Goal: Task Accomplishment & Management: Use online tool/utility

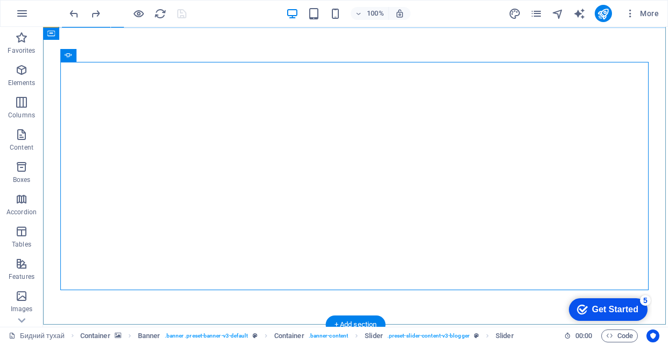
scroll to position [36, 0]
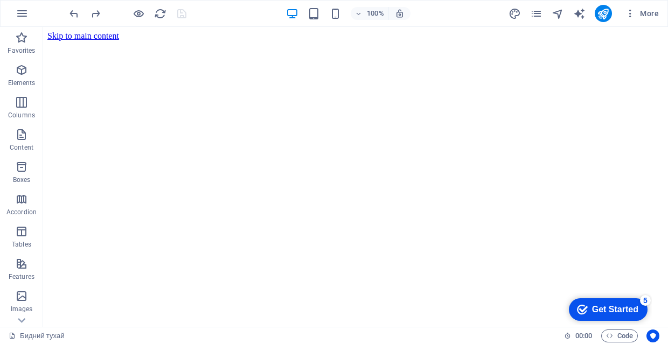
scroll to position [0, 0]
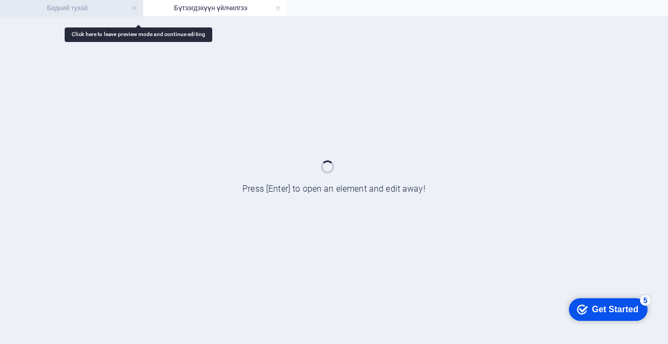
click at [94, 6] on h4 "Бидний тухай" at bounding box center [71, 8] width 143 height 12
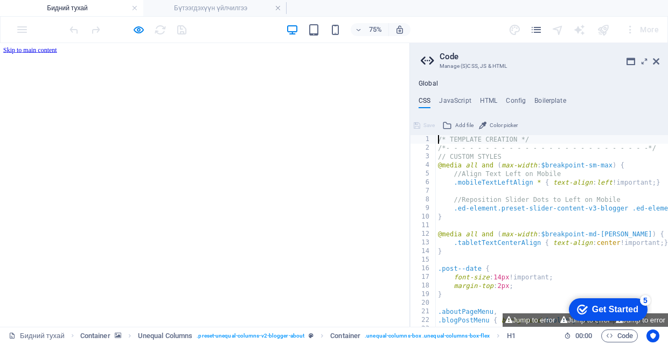
scroll to position [130, 0]
click at [656, 62] on icon at bounding box center [655, 61] width 6 height 9
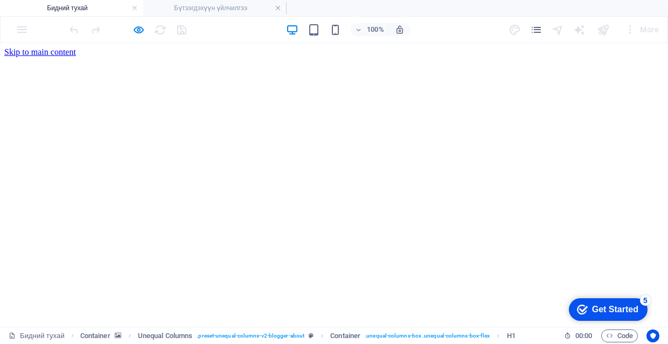
scroll to position [0, 0]
click at [102, 8] on h4 "Бидний тухай" at bounding box center [71, 8] width 143 height 12
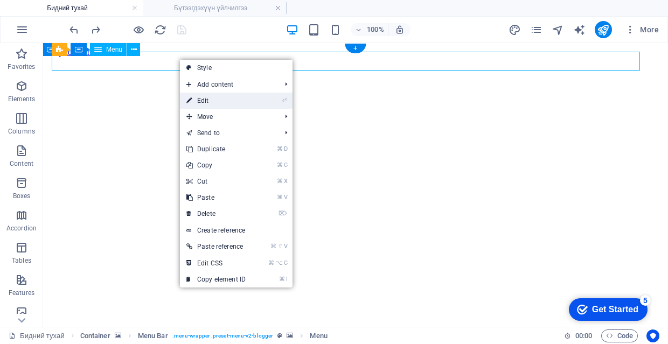
click at [221, 100] on link "⏎ Edit" at bounding box center [216, 101] width 72 height 16
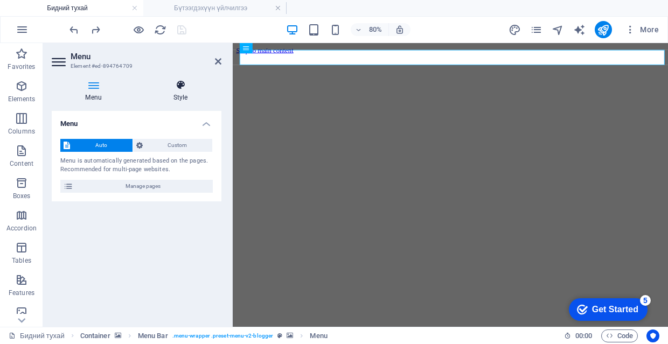
click at [199, 92] on h4 "Style" at bounding box center [180, 91] width 82 height 23
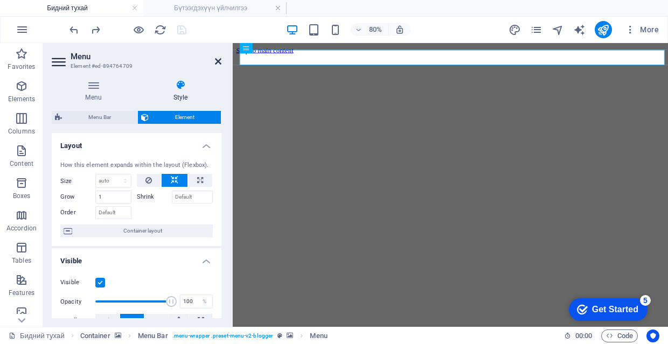
click at [220, 61] on icon at bounding box center [218, 61] width 6 height 9
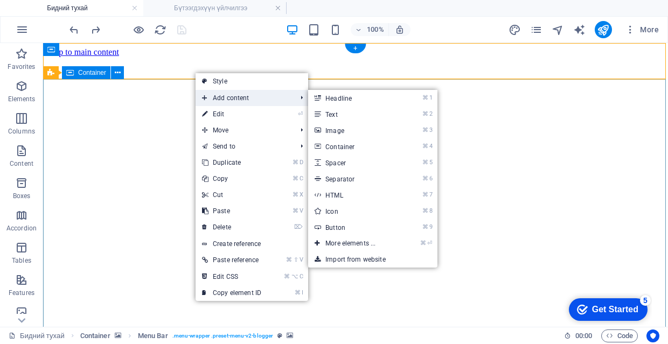
click at [241, 101] on span "Add content" at bounding box center [243, 98] width 96 height 16
click at [237, 109] on link "⏎ Edit" at bounding box center [231, 114] width 72 height 16
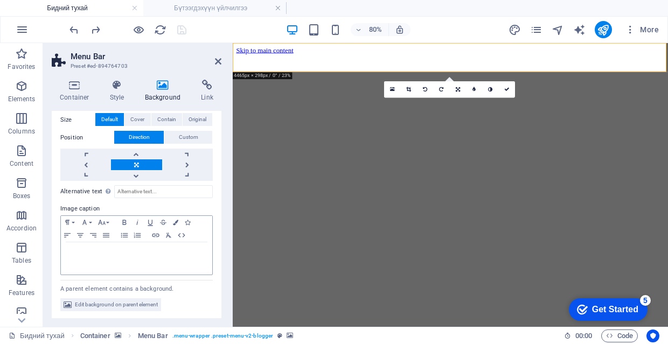
scroll to position [225, 0]
click at [78, 91] on h4 "Container" at bounding box center [77, 91] width 50 height 23
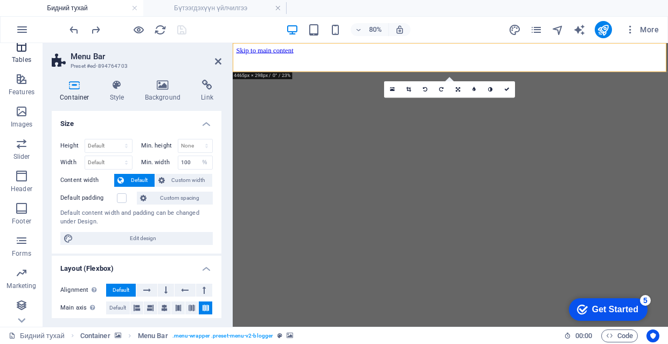
scroll to position [201, 0]
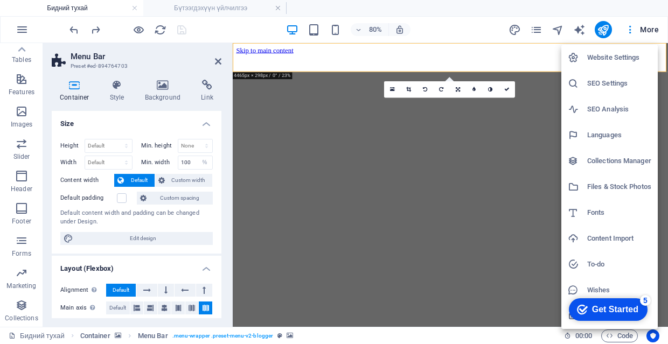
click at [610, 163] on h6 "Collections Manager" at bounding box center [619, 161] width 64 height 13
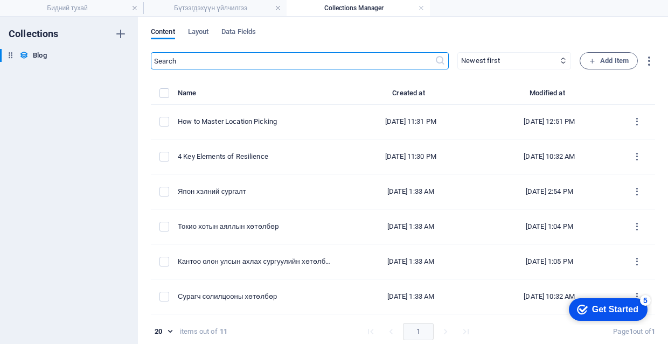
scroll to position [0, 0]
click at [200, 32] on span "Layout" at bounding box center [198, 32] width 21 height 15
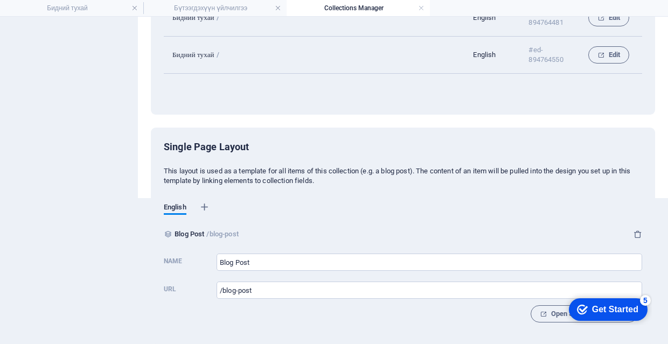
scroll to position [146, 0]
click at [512, 192] on div "Single Page Layout This layout is used as a template for all items of this coll…" at bounding box center [403, 236] width 478 height 191
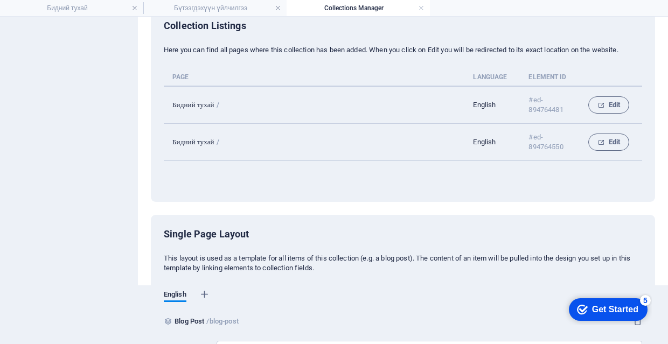
scroll to position [20, 0]
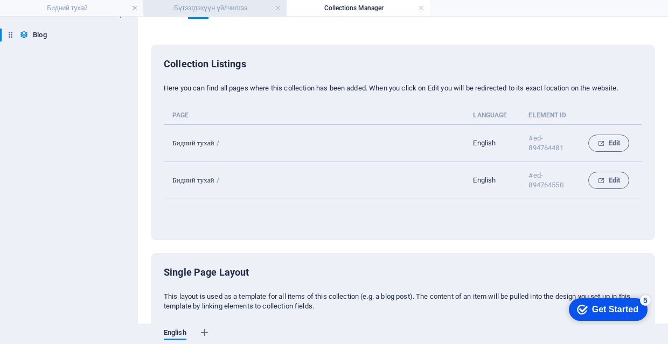
click at [250, 12] on h4 "Бүтээгдэхүүн үйлчилгээ" at bounding box center [214, 8] width 143 height 12
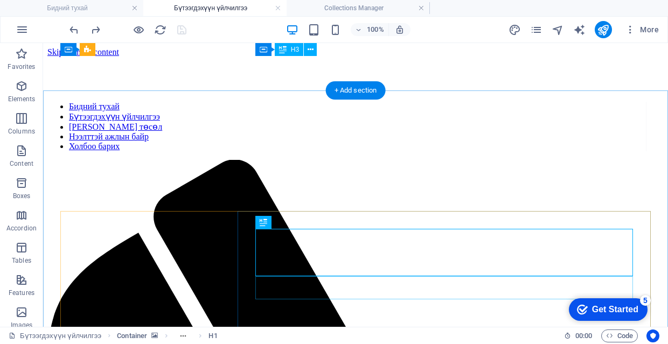
scroll to position [0, 0]
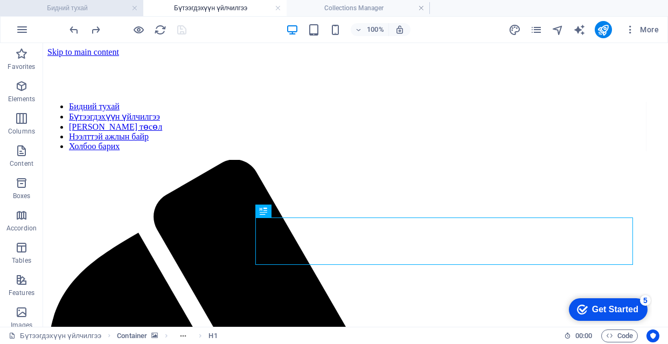
click at [104, 11] on h4 "Бидний тухай" at bounding box center [71, 8] width 143 height 12
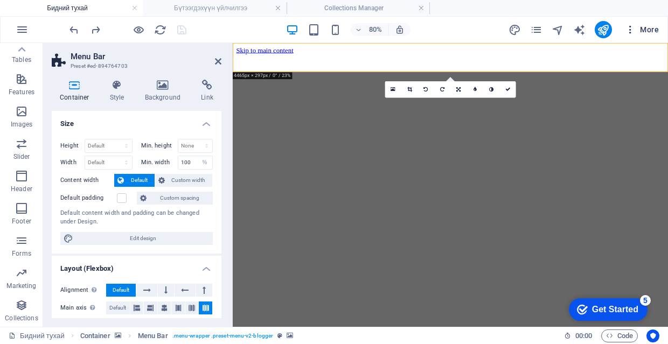
click at [650, 28] on span "More" at bounding box center [641, 29] width 34 height 11
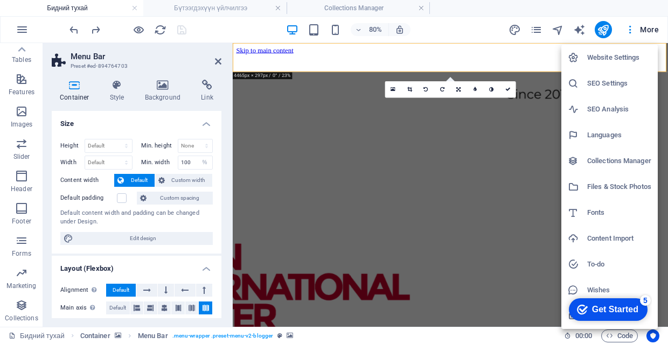
click at [613, 58] on h6 "Website Settings" at bounding box center [619, 57] width 64 height 13
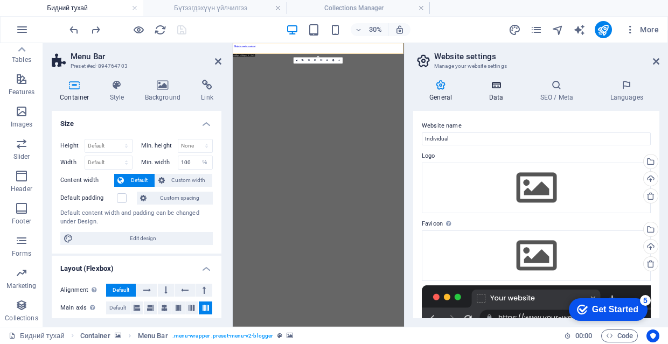
click at [497, 101] on h4 "Data" at bounding box center [497, 91] width 51 height 23
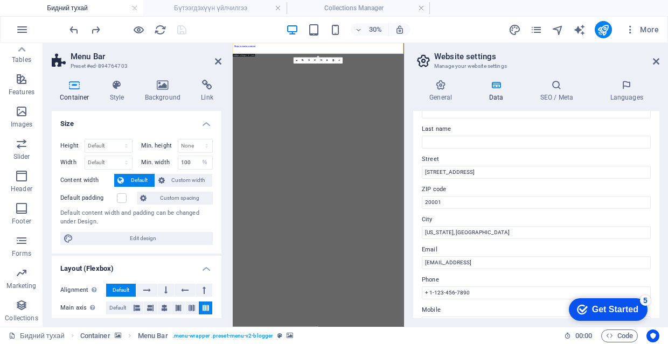
scroll to position [48, 0]
click at [655, 63] on icon at bounding box center [655, 61] width 6 height 9
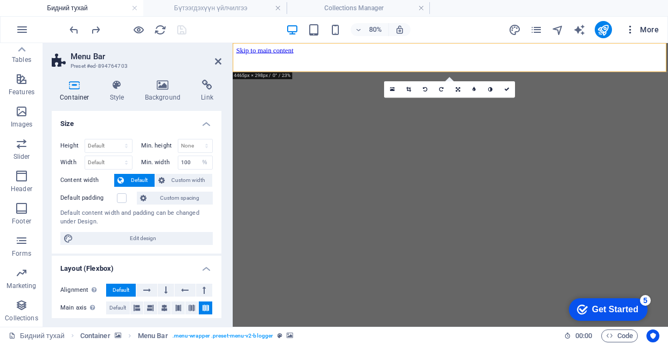
drag, startPoint x: 631, startPoint y: 31, endPoint x: 516, endPoint y: 17, distance: 116.0
click at [631, 31] on icon "button" at bounding box center [629, 29] width 11 height 11
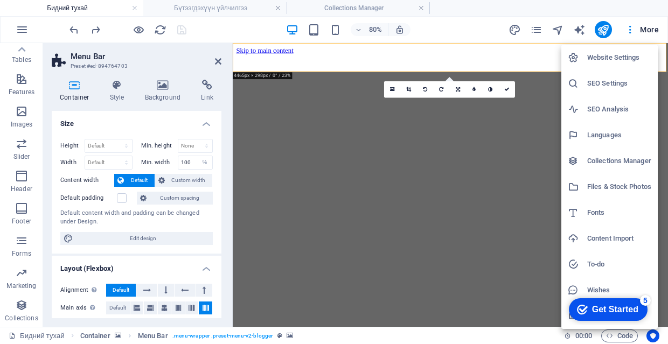
click at [632, 32] on div at bounding box center [334, 172] width 668 height 344
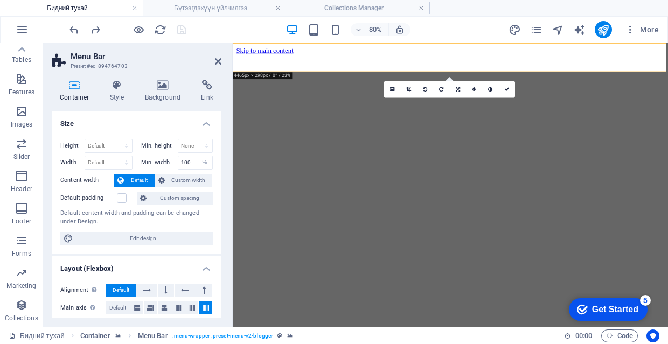
scroll to position [-4, 0]
drag, startPoint x: 219, startPoint y: 60, endPoint x: 175, endPoint y: 17, distance: 61.3
click at [219, 60] on icon at bounding box center [218, 61] width 6 height 9
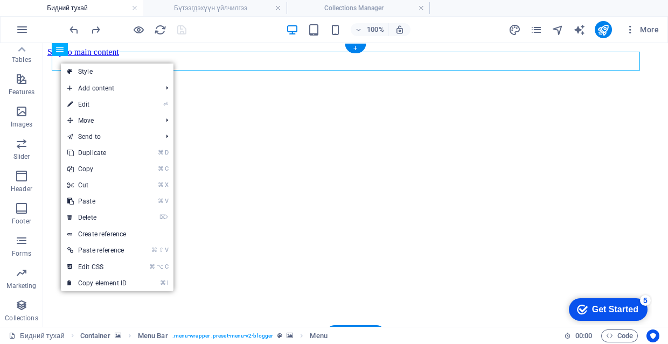
click at [53, 343] on figure at bounding box center [355, 349] width 616 height 0
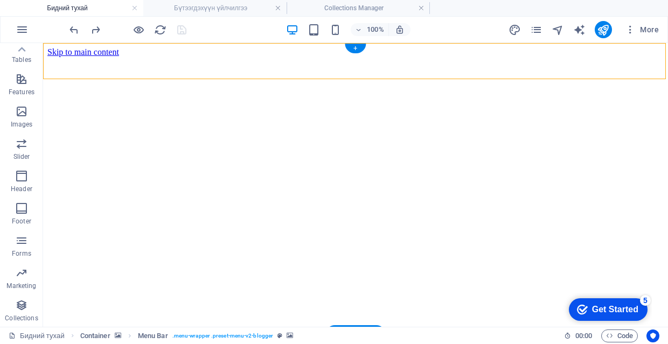
click at [53, 343] on figure at bounding box center [355, 349] width 616 height 0
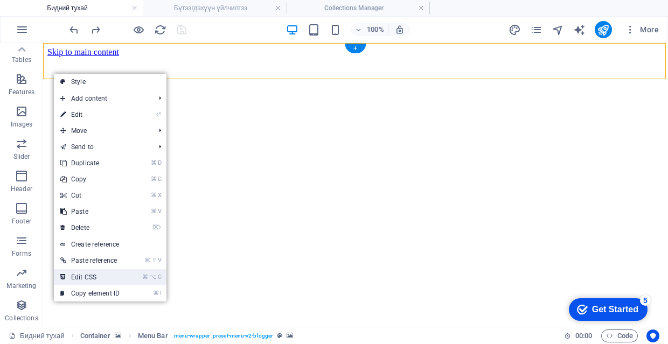
click at [123, 275] on link "⌘ ⌥ C Edit CSS" at bounding box center [90, 277] width 72 height 16
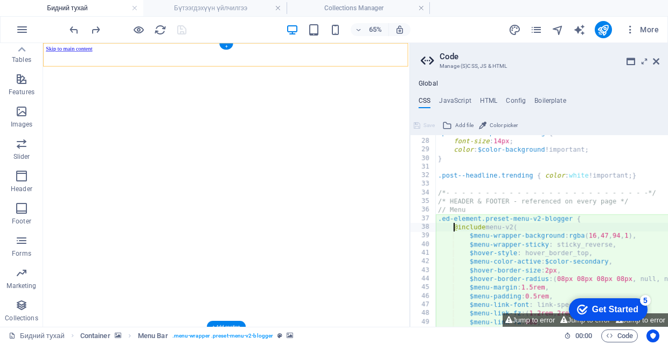
type textarea "@include menu-v2("
click at [659, 62] on aside "Code Manage (S)CSS, JS & HTML Global CSS JavaScript HTML Config Boilerplate @in…" at bounding box center [538, 185] width 258 height 284
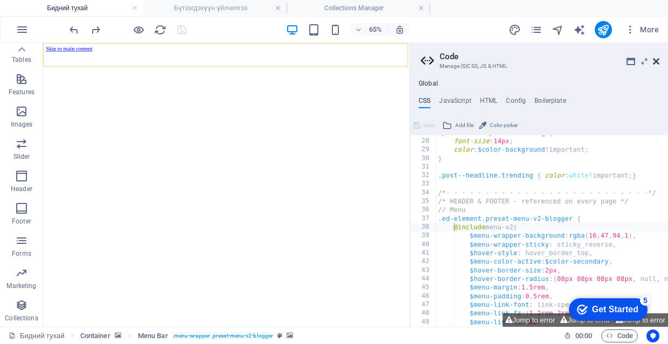
click at [656, 61] on icon at bounding box center [655, 61] width 6 height 9
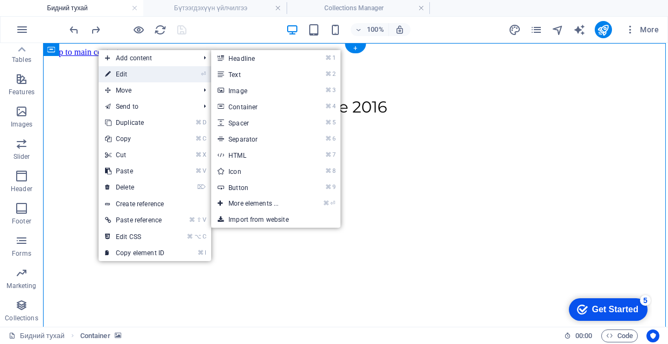
click at [138, 75] on link "⏎ Edit" at bounding box center [135, 74] width 72 height 16
select select "ms"
select select "s"
select select "progressive"
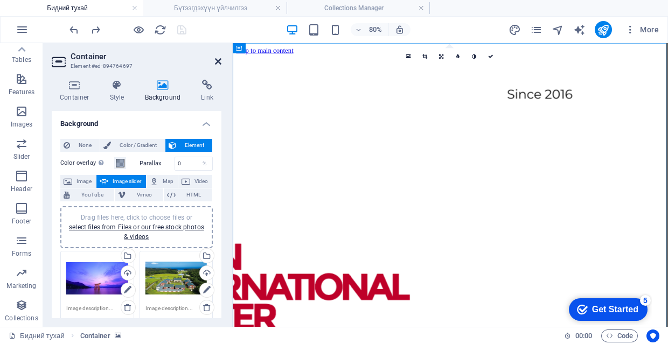
click at [220, 60] on icon at bounding box center [218, 61] width 6 height 9
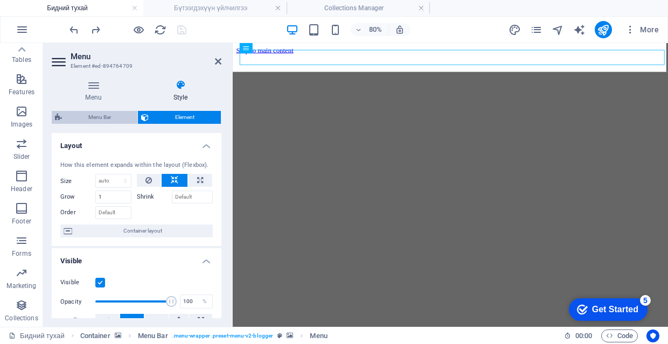
click at [122, 115] on span "Menu Bar" at bounding box center [99, 117] width 69 height 13
select select "rem"
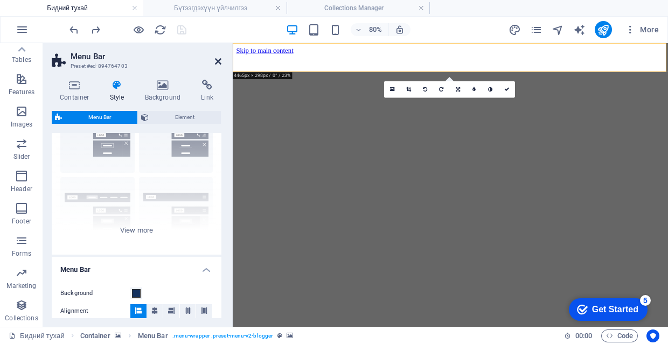
scroll to position [0, 0]
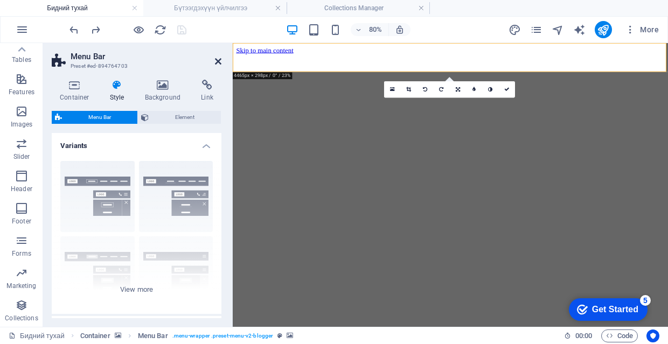
click at [219, 59] on icon at bounding box center [218, 61] width 6 height 9
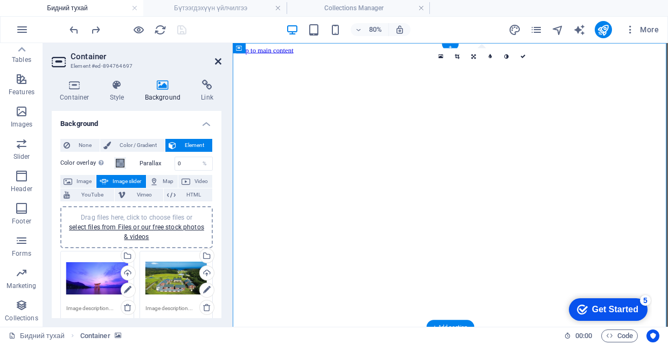
click at [216, 60] on icon at bounding box center [218, 61] width 6 height 9
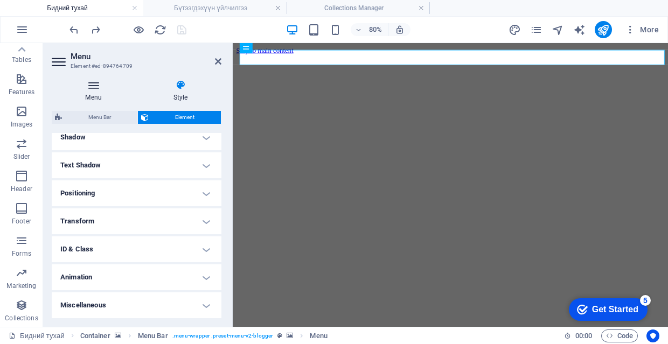
scroll to position [269, 0]
click at [107, 95] on h4 "Menu" at bounding box center [96, 91] width 88 height 23
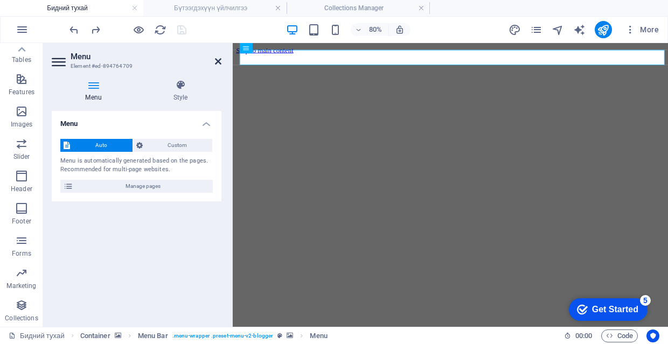
click at [217, 65] on icon at bounding box center [218, 61] width 6 height 9
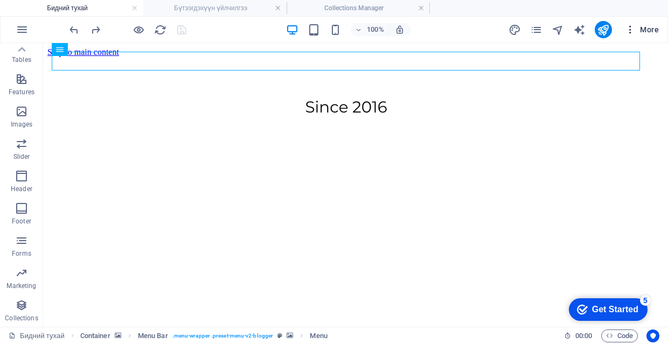
click at [633, 27] on icon "button" at bounding box center [629, 29] width 11 height 11
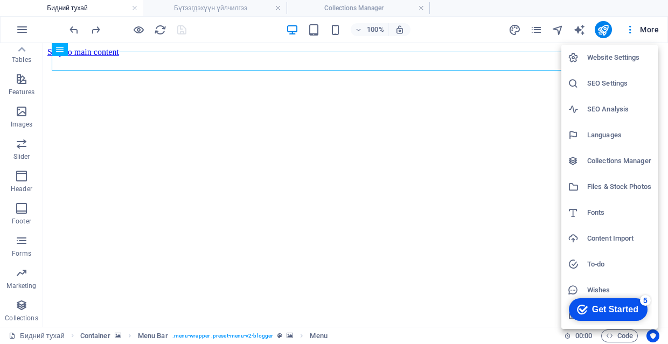
click at [631, 17] on div at bounding box center [334, 172] width 668 height 344
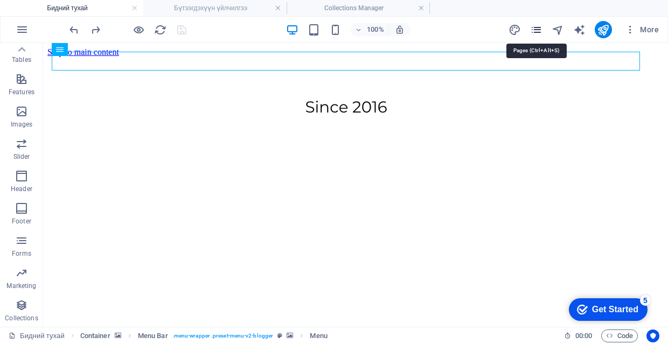
click at [537, 29] on icon "pages" at bounding box center [536, 30] width 12 height 12
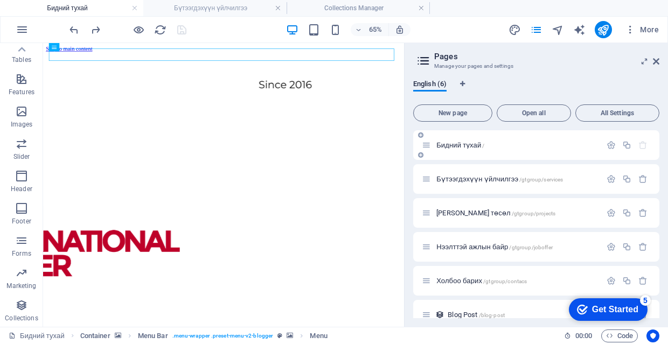
scroll to position [0, 0]
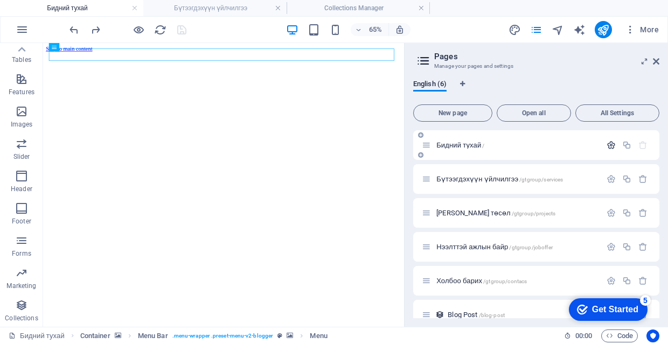
click at [608, 144] on icon "button" at bounding box center [610, 145] width 9 height 9
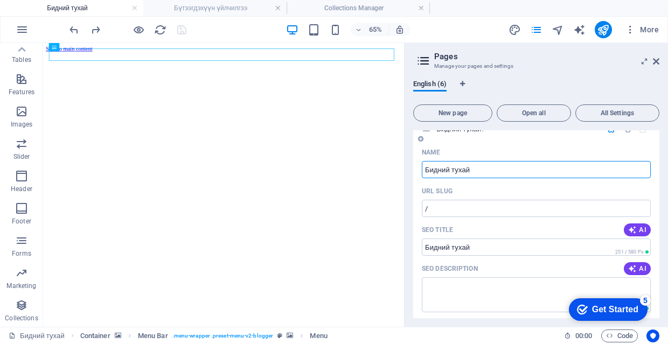
scroll to position [11, 0]
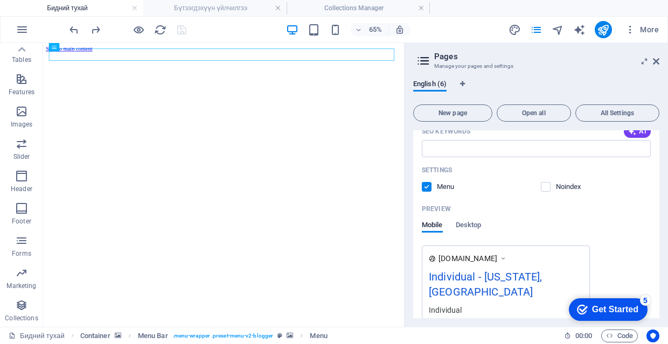
scroll to position [249, 0]
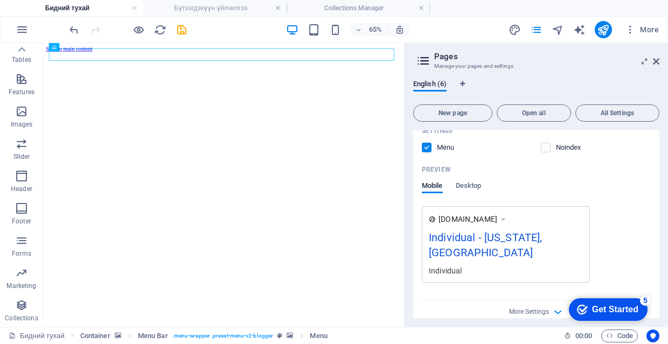
drag, startPoint x: 476, startPoint y: 185, endPoint x: 451, endPoint y: 185, distance: 25.3
click at [476, 185] on span "Desktop" at bounding box center [468, 186] width 26 height 15
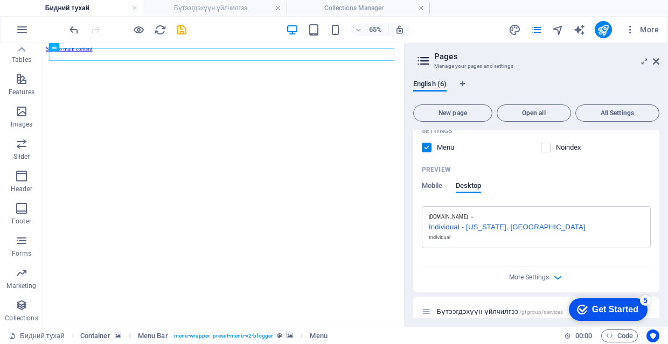
drag, startPoint x: 429, startPoint y: 186, endPoint x: 456, endPoint y: 196, distance: 28.8
click at [429, 186] on span "Mobile" at bounding box center [432, 186] width 21 height 15
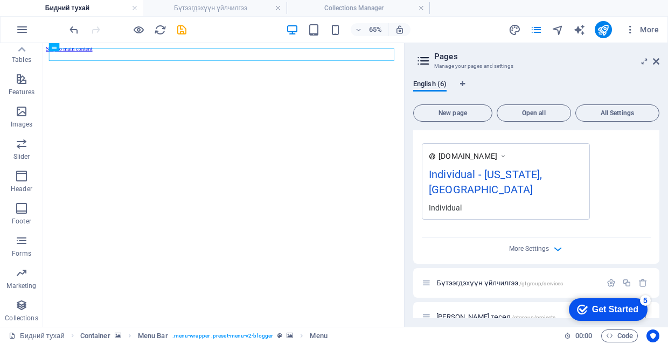
scroll to position [324, 0]
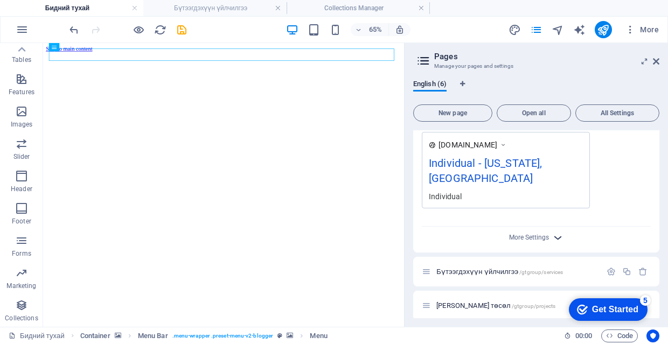
click at [530, 231] on span "More Settings" at bounding box center [536, 237] width 13 height 12
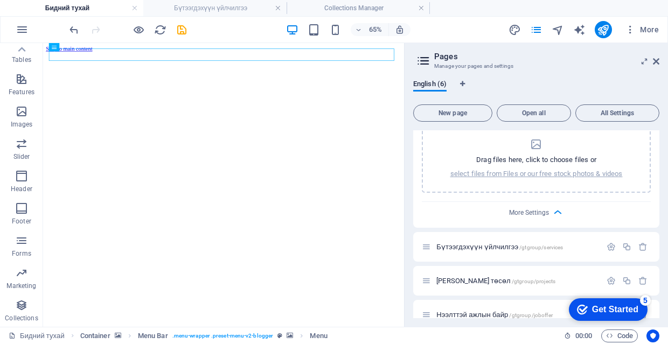
scroll to position [506, 0]
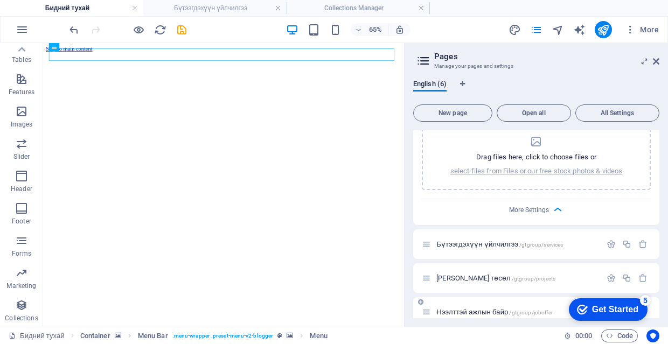
click at [479, 308] on span "Нээлттэй ажлын байр /gtgroup/joboffer" at bounding box center [494, 312] width 116 height 8
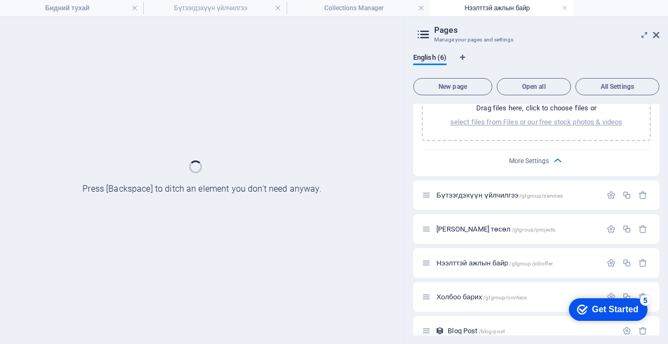
scroll to position [528, 0]
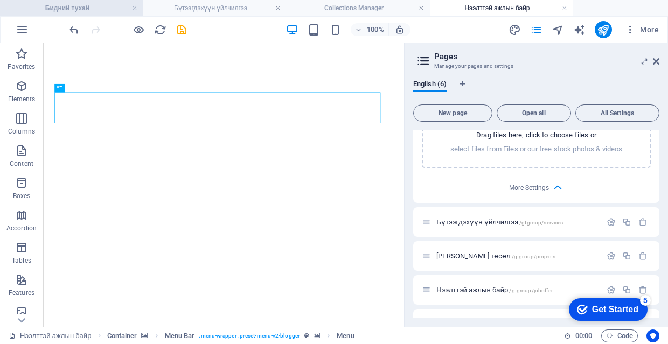
click at [110, 11] on h4 "Бидний тухай" at bounding box center [71, 8] width 143 height 12
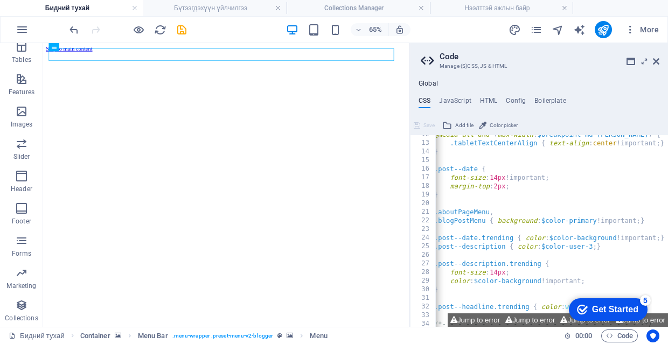
scroll to position [0, 0]
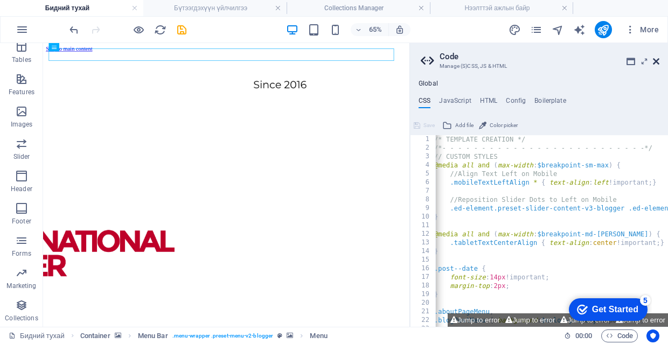
click at [655, 60] on icon at bounding box center [655, 61] width 6 height 9
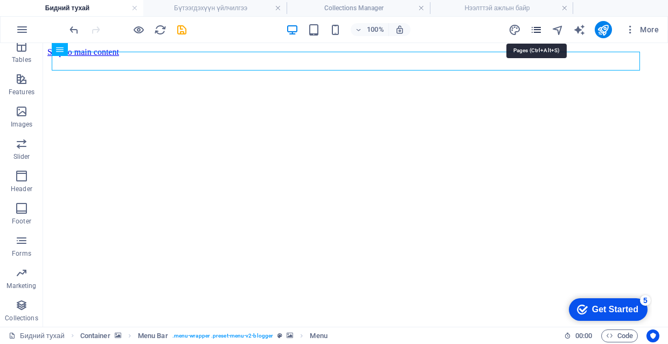
click at [537, 27] on icon "pages" at bounding box center [536, 30] width 12 height 12
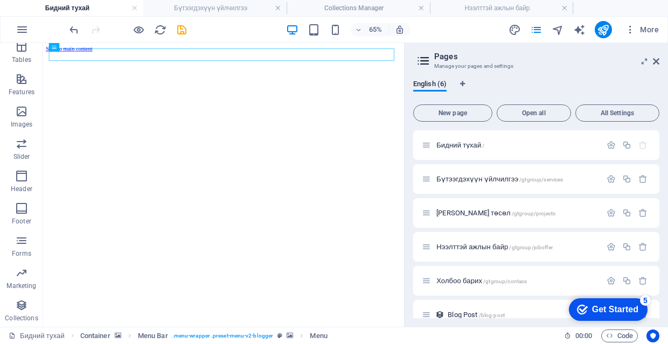
click at [424, 59] on icon at bounding box center [423, 60] width 16 height 15
click at [476, 107] on button "New page" at bounding box center [452, 112] width 79 height 17
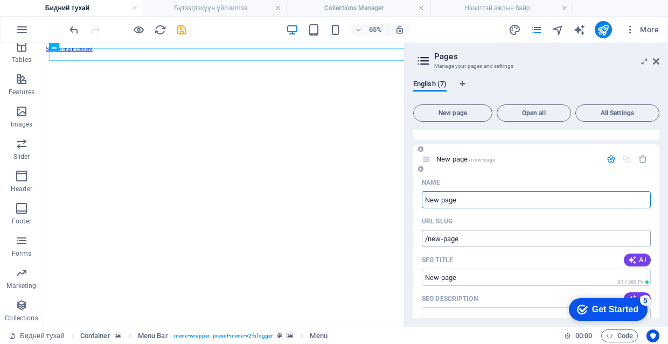
scroll to position [189, 0]
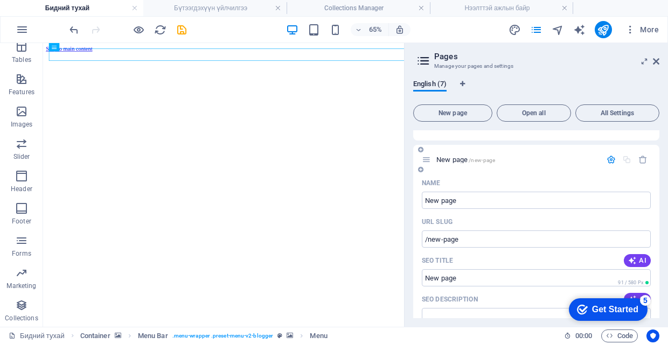
click at [422, 171] on icon at bounding box center [420, 169] width 5 height 6
click at [420, 147] on icon at bounding box center [420, 149] width 5 height 6
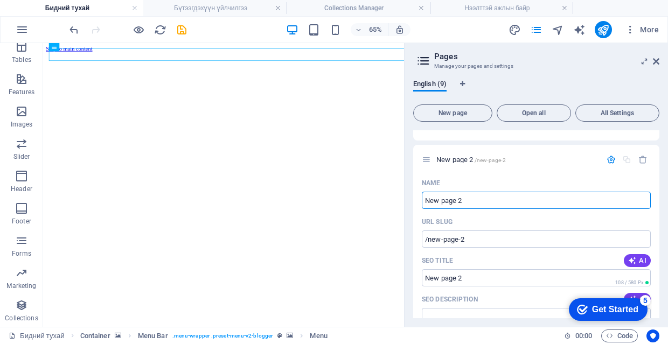
click at [0, 0] on icon at bounding box center [0, 0] width 0 height 0
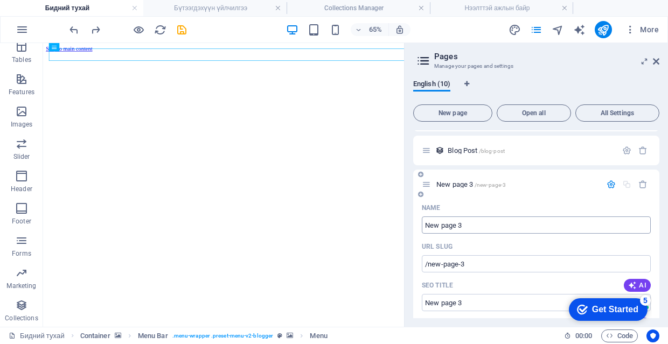
scroll to position [149, 0]
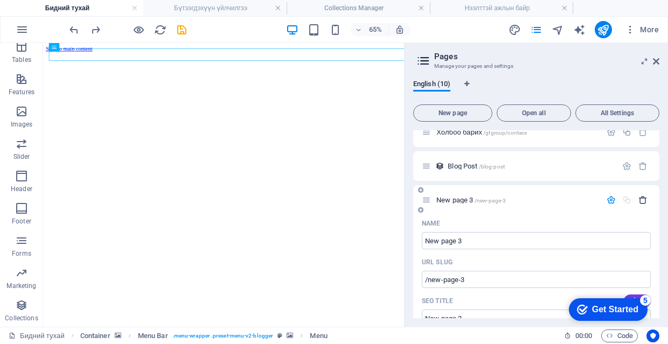
click at [641, 200] on icon "button" at bounding box center [642, 199] width 9 height 9
click at [640, 198] on icon "button" at bounding box center [642, 199] width 9 height 9
drag, startPoint x: 640, startPoint y: 198, endPoint x: 563, endPoint y: 181, distance: 78.9
click at [640, 198] on icon "button" at bounding box center [642, 199] width 9 height 9
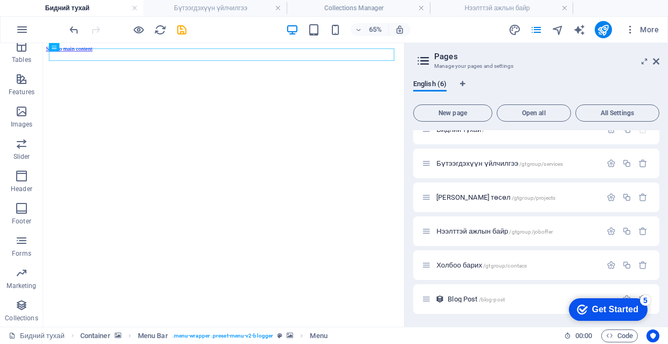
scroll to position [16, 0]
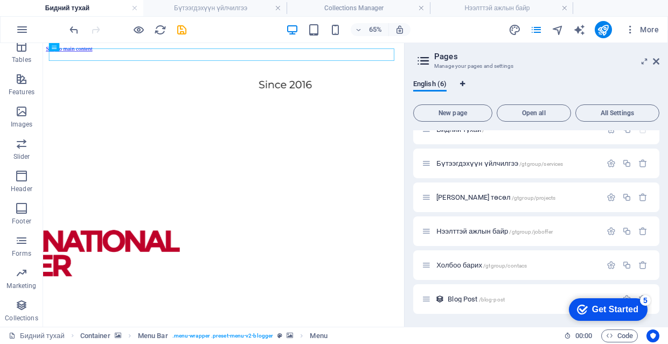
click at [462, 82] on icon "Language Tabs" at bounding box center [462, 84] width 5 height 6
select select "41"
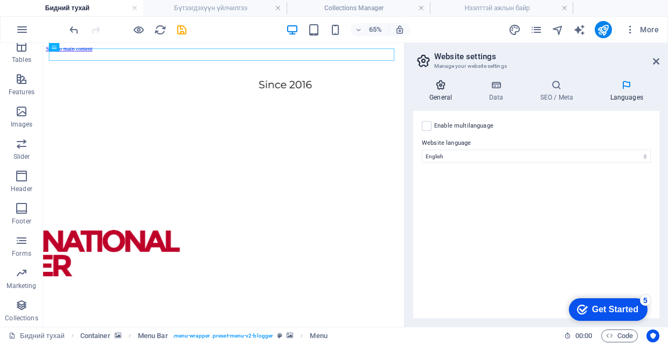
click at [450, 86] on icon at bounding box center [440, 85] width 55 height 11
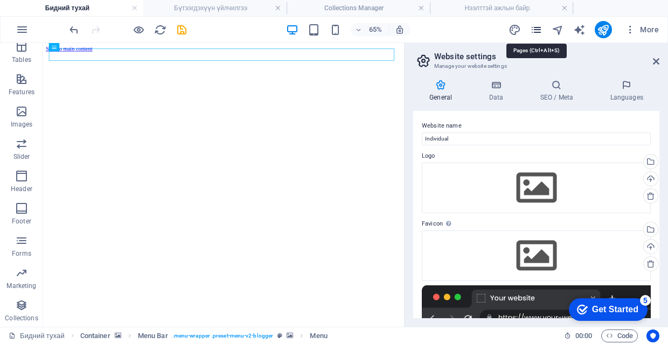
click at [531, 31] on icon "pages" at bounding box center [536, 30] width 12 height 12
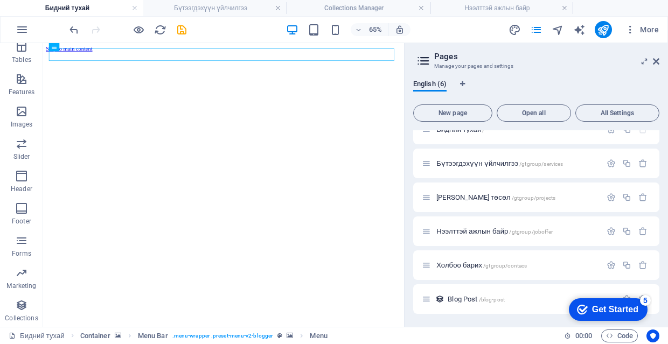
scroll to position [-1, 0]
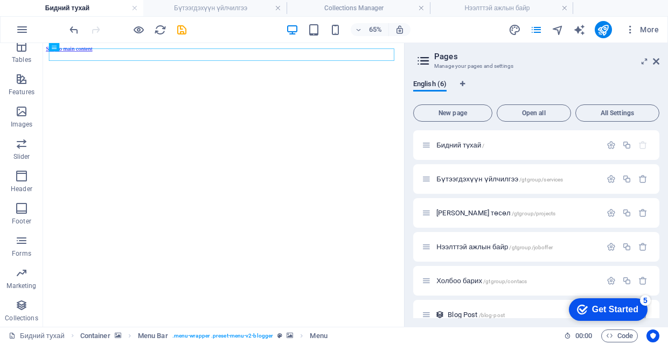
click at [533, 77] on div "English (6) New page Open all All Settings Бидний тухай / Бүтээгдэхүүн үйлчилгэ…" at bounding box center [535, 199] width 263 height 256
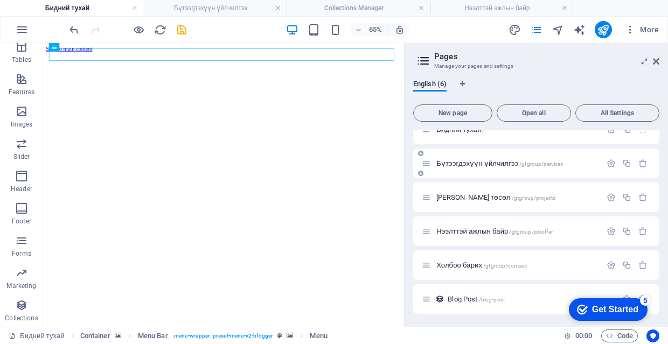
scroll to position [0, 0]
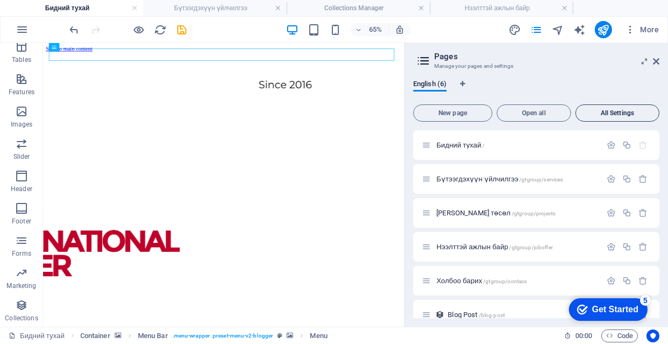
click at [624, 115] on span "All Settings" at bounding box center [617, 113] width 74 height 6
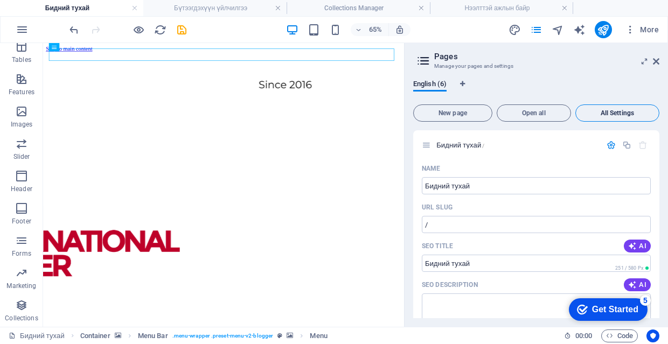
click at [624, 115] on span "All Settings" at bounding box center [617, 113] width 74 height 6
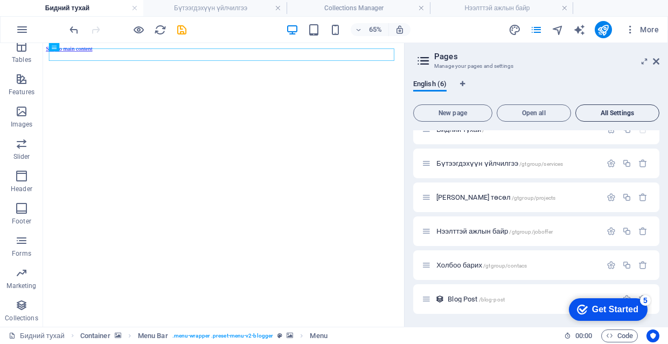
scroll to position [16, 0]
click at [615, 117] on button "All Settings" at bounding box center [617, 112] width 84 height 17
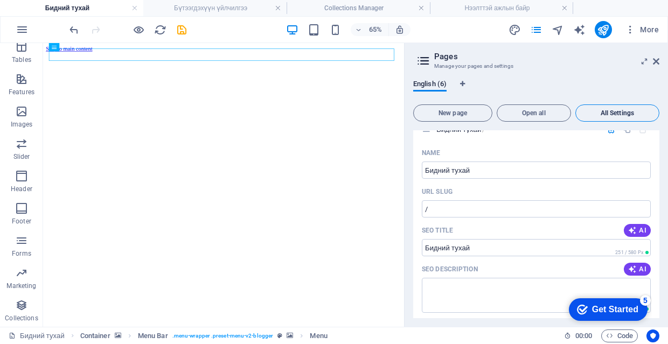
scroll to position [2125, 0]
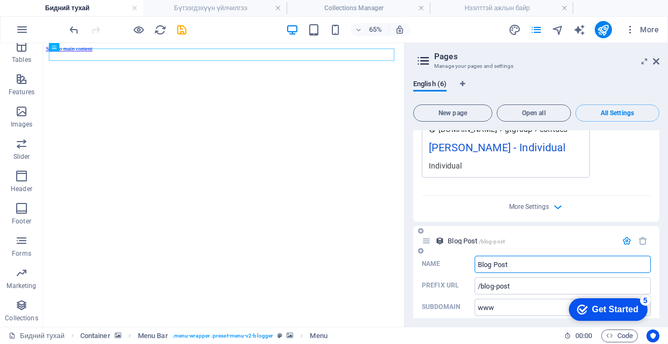
click at [425, 236] on icon at bounding box center [426, 240] width 9 height 9
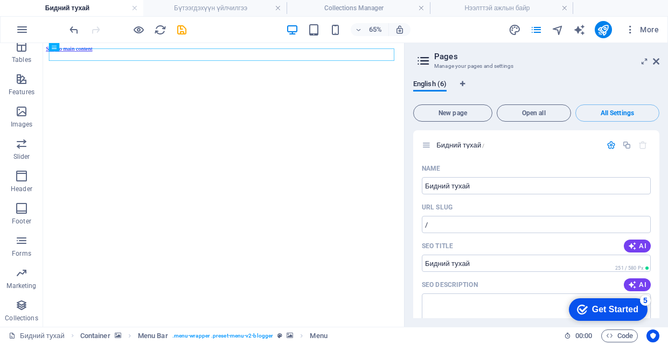
scroll to position [0, 0]
click at [474, 112] on span "New page" at bounding box center [452, 113] width 69 height 6
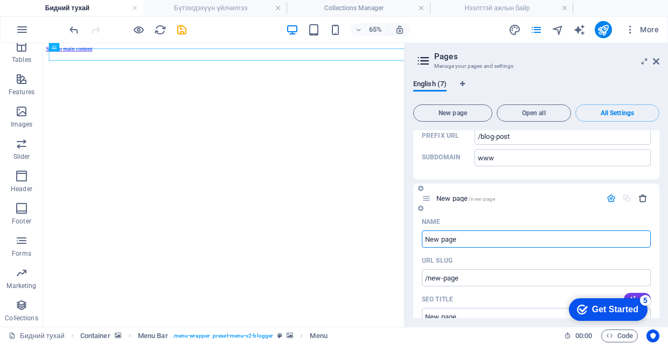
click at [640, 194] on icon "button" at bounding box center [642, 198] width 9 height 9
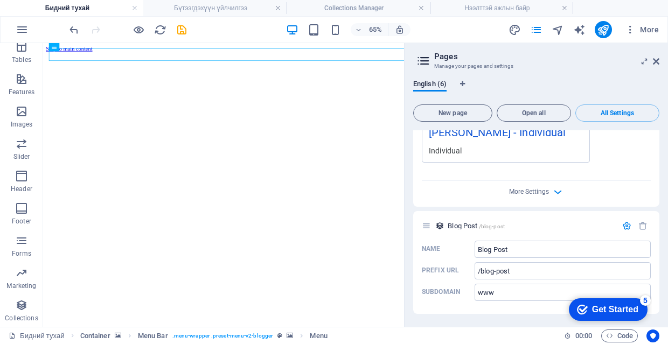
scroll to position [2125, 0]
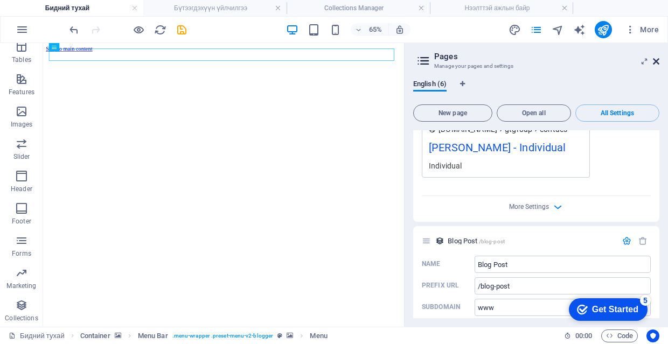
click at [655, 62] on icon at bounding box center [655, 61] width 6 height 9
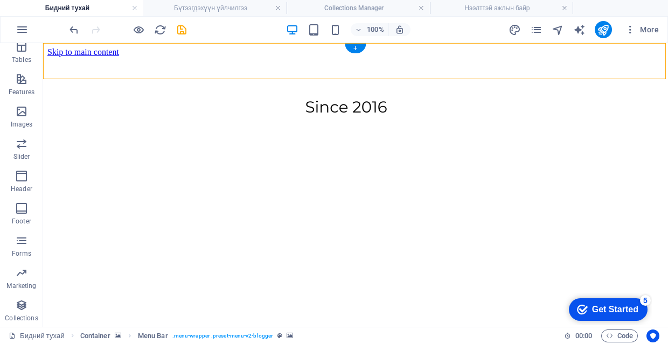
select select "rem"
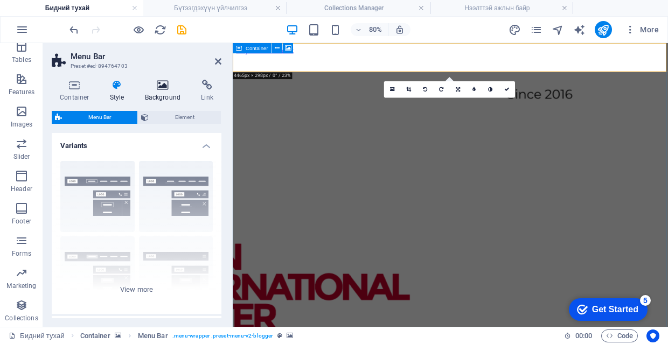
click at [171, 86] on icon at bounding box center [163, 85] width 52 height 11
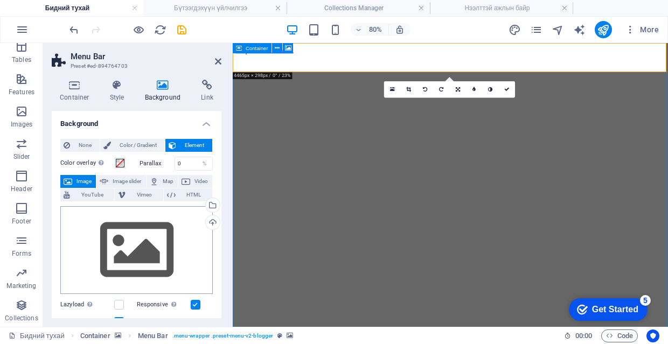
scroll to position [37, 0]
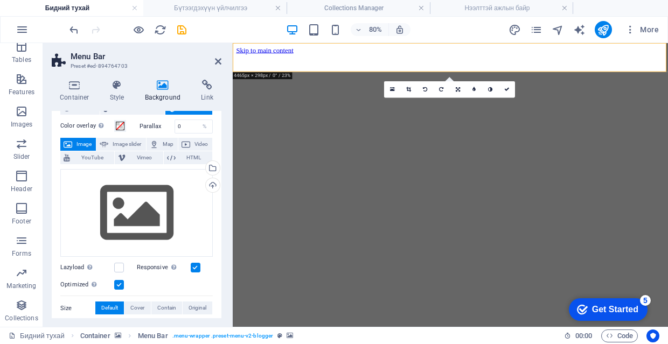
click at [218, 62] on icon at bounding box center [218, 61] width 6 height 9
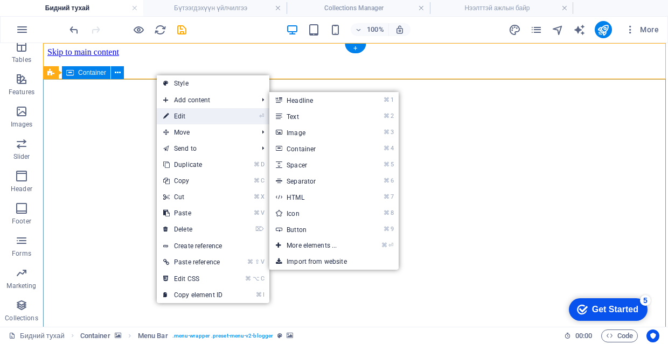
click at [184, 113] on link "⏎ Edit" at bounding box center [193, 116] width 72 height 16
select select "%"
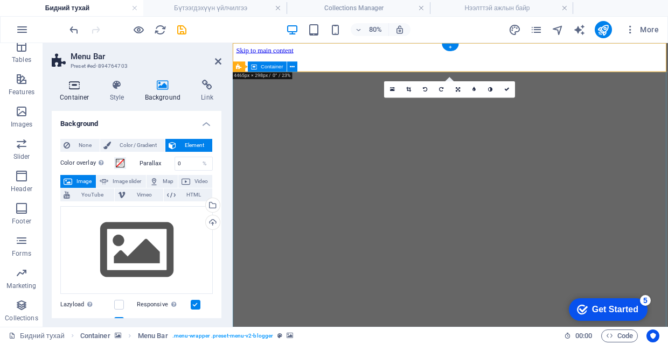
click at [81, 87] on icon at bounding box center [75, 85] width 46 height 11
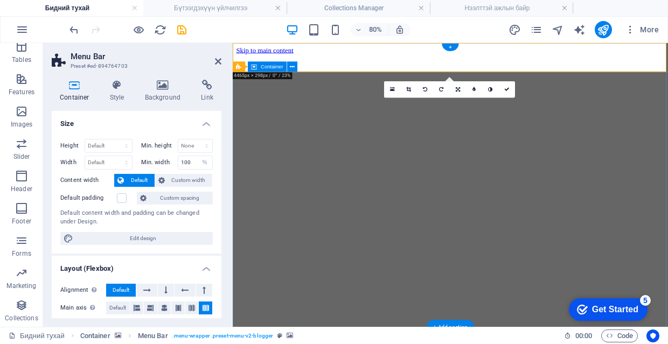
scroll to position [0, 0]
click at [216, 62] on icon at bounding box center [218, 61] width 6 height 9
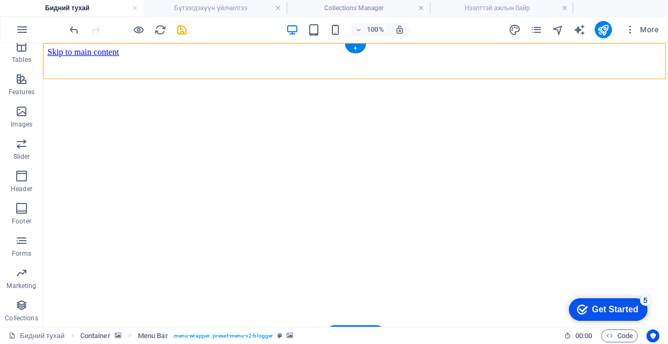
select select "%"
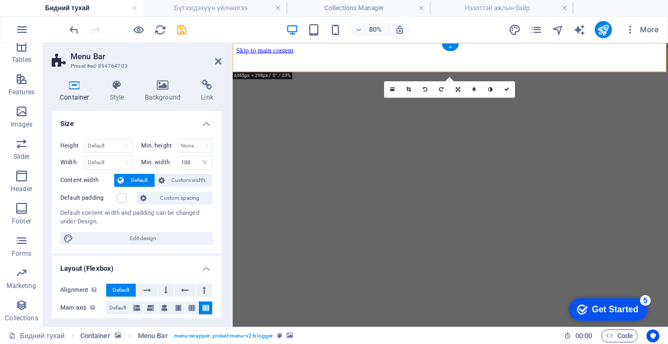
click at [216, 62] on icon at bounding box center [218, 61] width 6 height 9
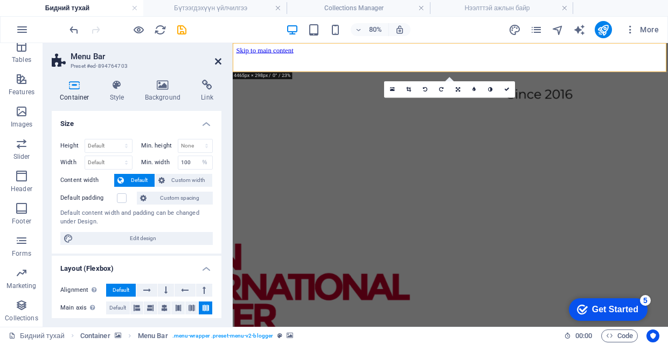
click at [217, 66] on link at bounding box center [218, 61] width 6 height 9
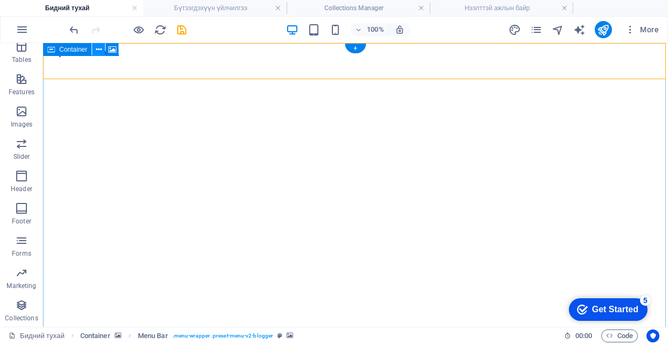
click at [102, 50] on button at bounding box center [98, 49] width 13 height 13
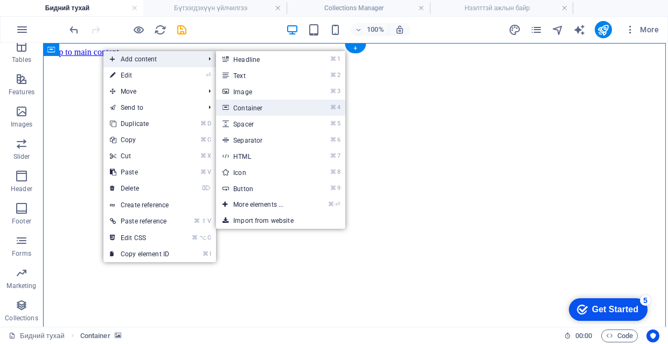
click at [302, 106] on link "⌘ 4 Container" at bounding box center [260, 108] width 89 height 16
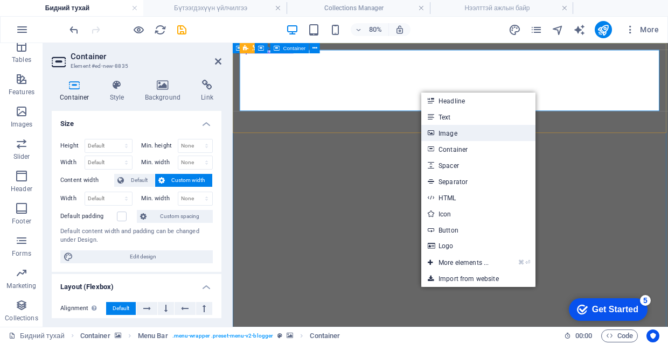
click at [474, 134] on link "Image" at bounding box center [478, 133] width 114 height 16
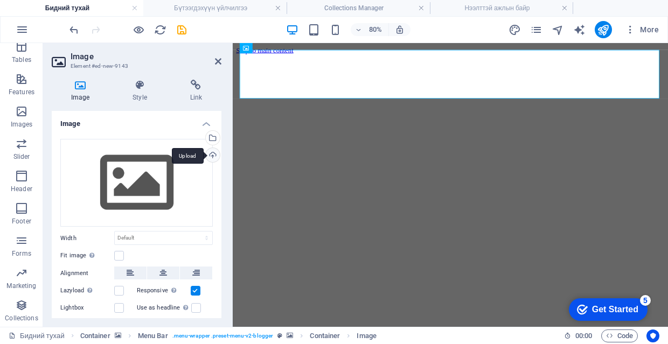
click at [212, 156] on div "Upload" at bounding box center [211, 156] width 16 height 16
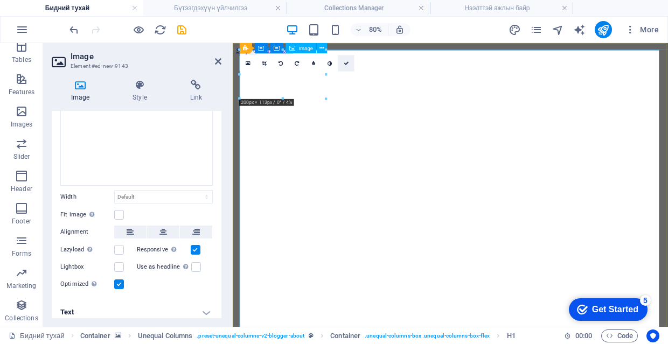
click at [344, 64] on icon at bounding box center [345, 63] width 5 height 5
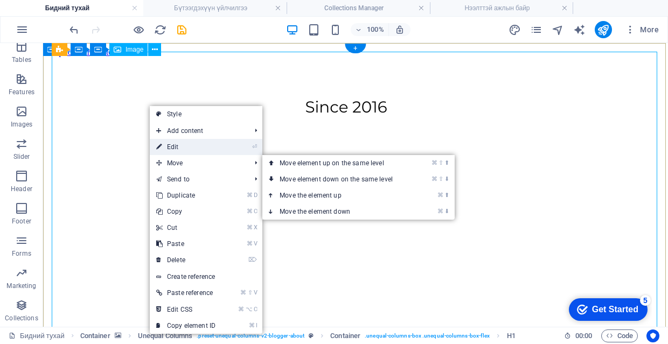
click at [185, 150] on link "⏎ Edit" at bounding box center [186, 147] width 72 height 16
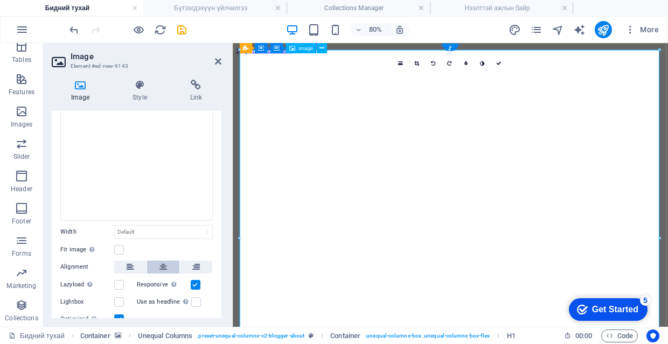
scroll to position [63, 0]
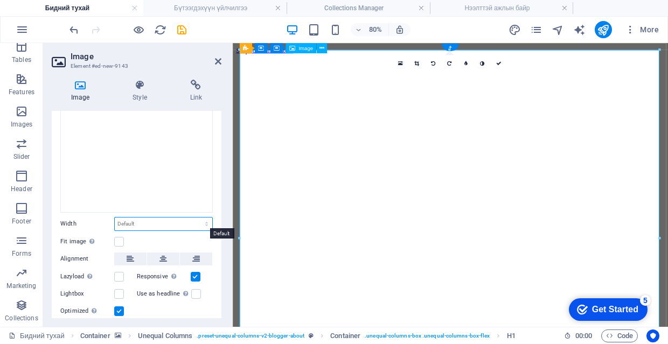
select select "px"
click at [162, 221] on div "974 Default auto px rem % em vh vw" at bounding box center [163, 224] width 99 height 14
type input "9"
type input "200"
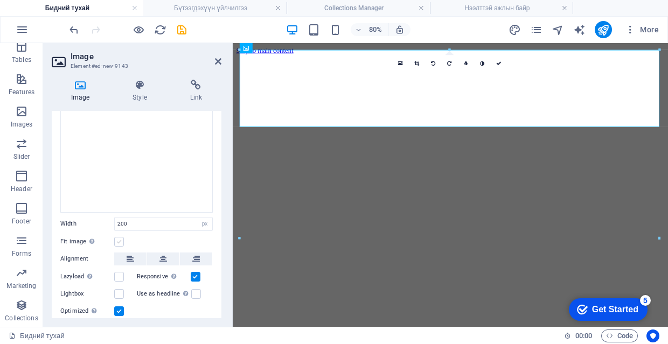
click at [121, 239] on label at bounding box center [119, 242] width 10 height 10
click at [0, 0] on input "Fit image Automatically fit image to a fixed width and height" at bounding box center [0, 0] width 0 height 0
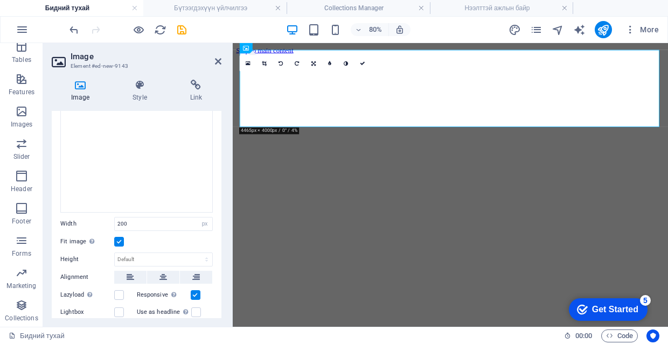
click at [119, 241] on label at bounding box center [119, 242] width 10 height 10
click at [0, 0] on input "Fit image Automatically fit image to a fixed width and height" at bounding box center [0, 0] width 0 height 0
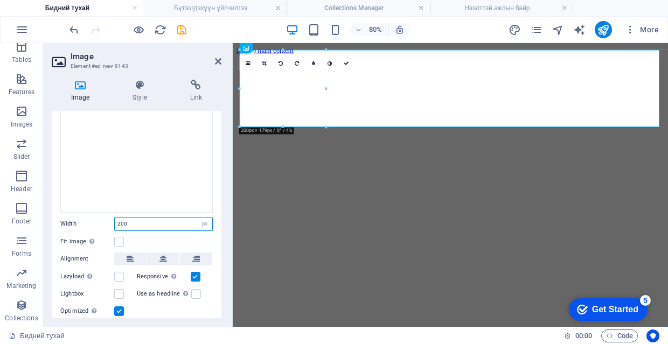
click at [142, 224] on input "200" at bounding box center [163, 223] width 97 height 13
click at [143, 222] on input "200" at bounding box center [163, 223] width 97 height 13
type input "100"
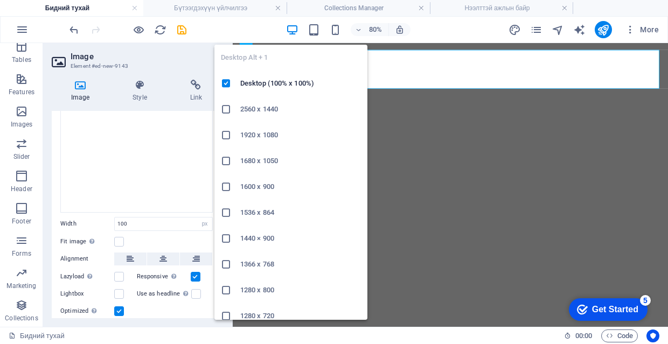
click at [345, 60] on ul "Desktop Alt + 1 Desktop (100% x 100%) 2560 x 1440 1920 x 1080 1680 x 1050 1600 …" at bounding box center [290, 213] width 153 height 336
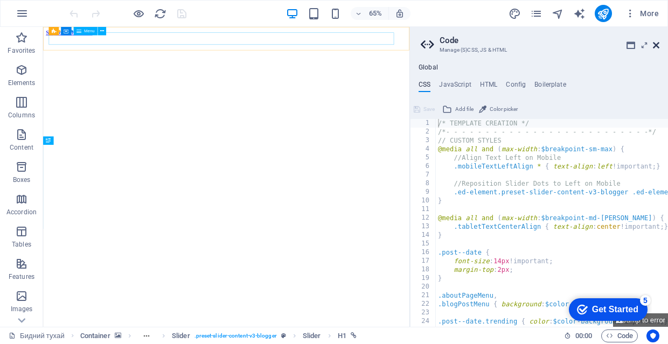
click at [656, 46] on icon at bounding box center [655, 45] width 6 height 9
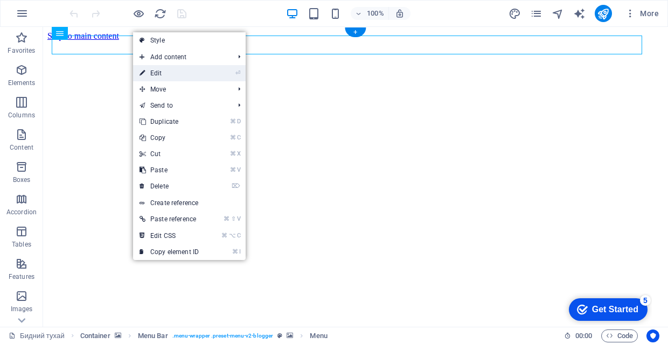
click at [0, 0] on link "⏎ Edit" at bounding box center [0, 0] width 0 height 0
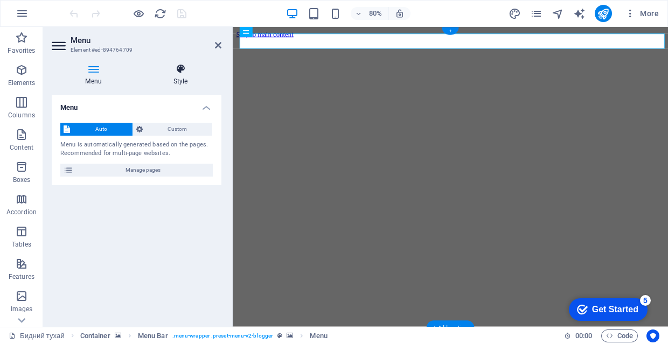
click at [177, 77] on h4 "Style" at bounding box center [180, 75] width 82 height 23
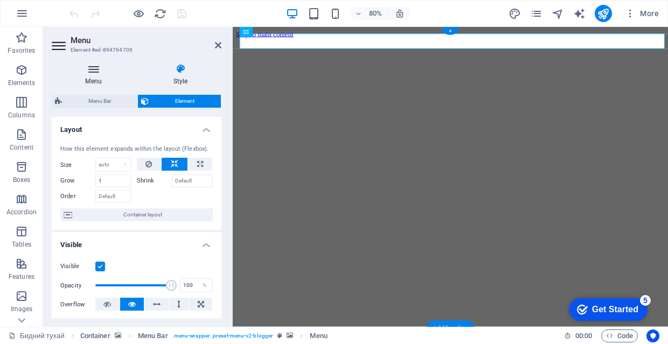
click at [95, 77] on h4 "Menu" at bounding box center [96, 75] width 88 height 23
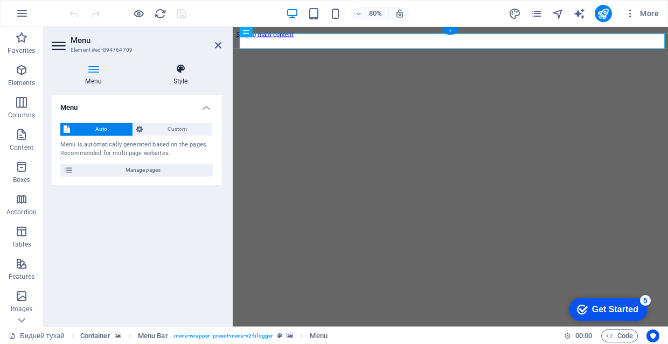
click at [175, 71] on icon at bounding box center [180, 69] width 82 height 11
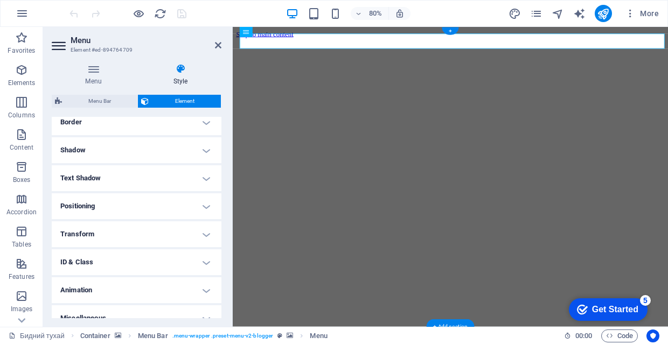
scroll to position [151, 0]
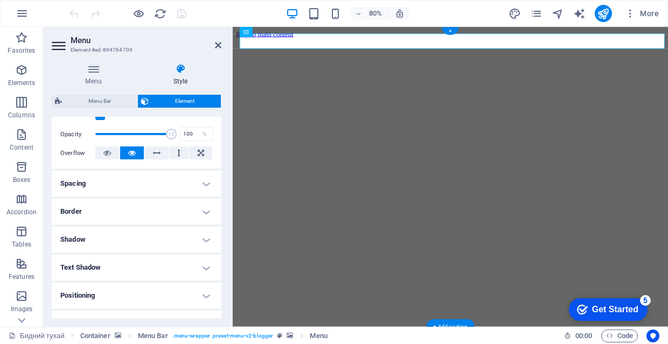
click at [165, 184] on h4 "Spacing" at bounding box center [137, 184] width 170 height 26
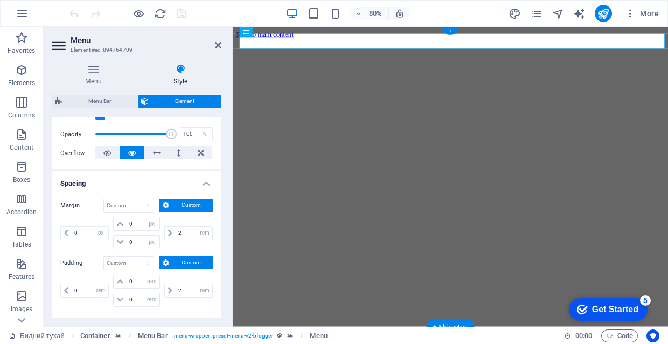
click at [165, 184] on h4 "Spacing" at bounding box center [137, 180] width 170 height 19
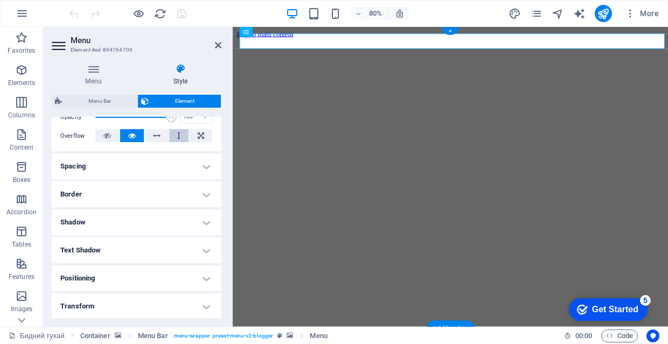
scroll to position [165, 0]
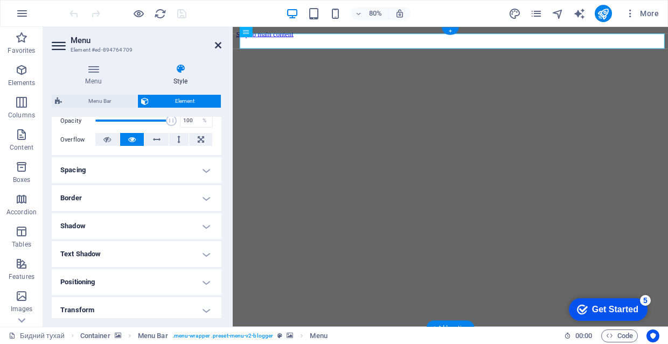
click at [219, 47] on icon at bounding box center [218, 45] width 6 height 9
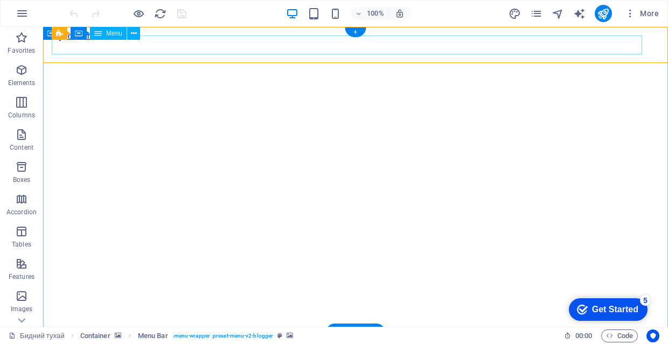
click at [61, 40] on div "Menu Bar Container Menu" at bounding box center [99, 33] width 95 height 13
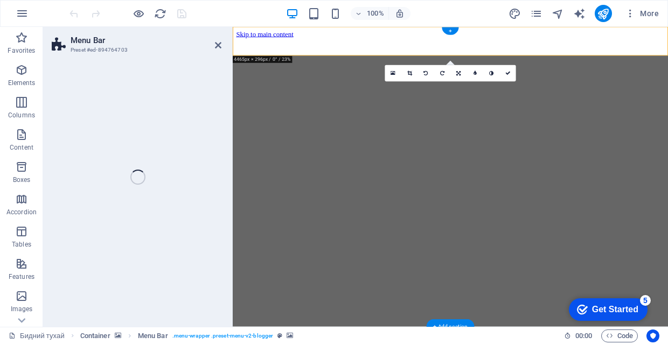
select select "%"
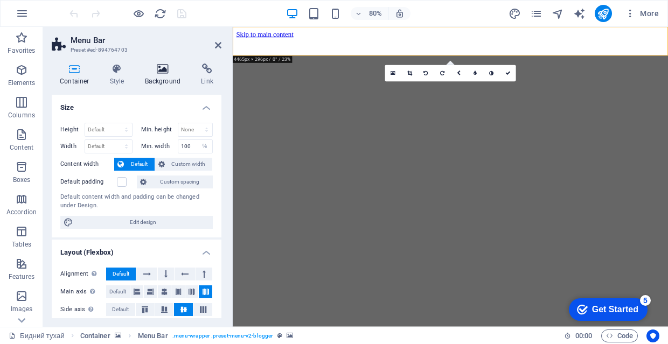
click at [158, 71] on icon at bounding box center [163, 69] width 52 height 11
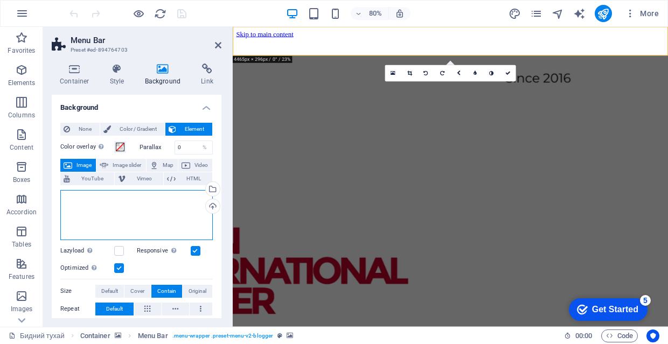
click at [151, 206] on div "Drag files here, click to choose files or select files from Files or our free s…" at bounding box center [136, 215] width 152 height 50
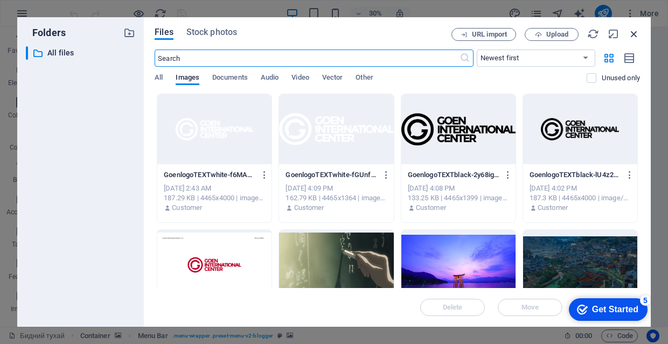
click at [632, 32] on icon "button" at bounding box center [634, 34] width 12 height 12
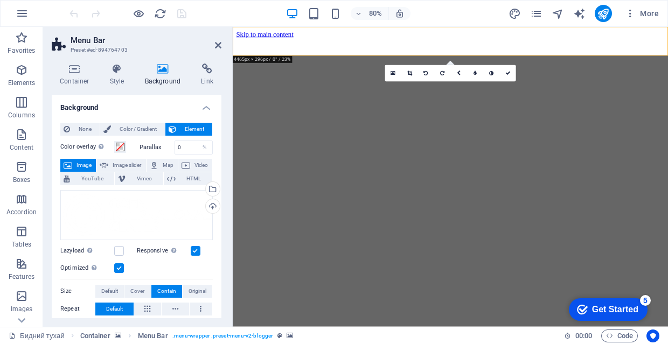
scroll to position [0, 0]
click at [208, 75] on h4 "Link" at bounding box center [207, 75] width 29 height 23
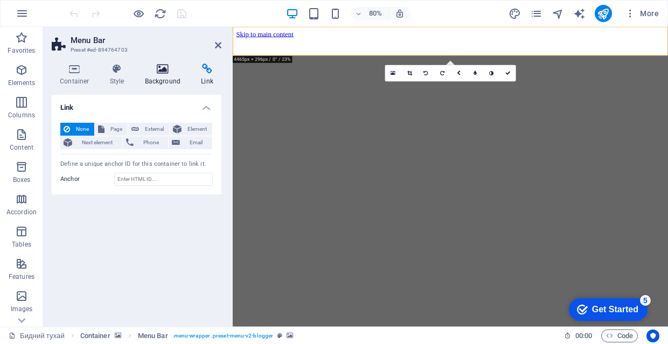
click at [164, 76] on h4 "Background" at bounding box center [165, 75] width 57 height 23
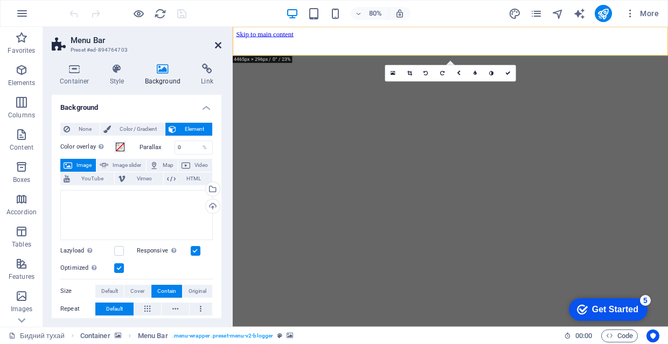
click at [219, 47] on icon at bounding box center [218, 45] width 6 height 9
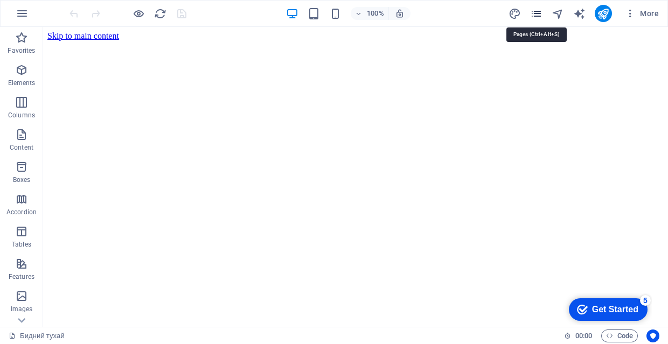
drag, startPoint x: 539, startPoint y: 11, endPoint x: 509, endPoint y: 28, distance: 35.2
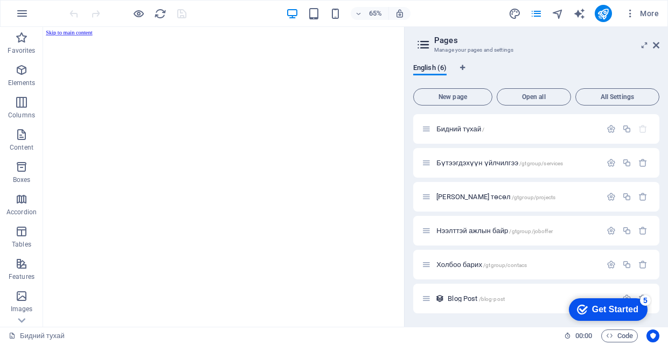
click at [487, 146] on div "Бидний тухай / Бүтээгдэхүүн үйлчилгээ /gtgroup/services Шинэ төсөл /gtgroup/pro…" at bounding box center [536, 213] width 246 height 199
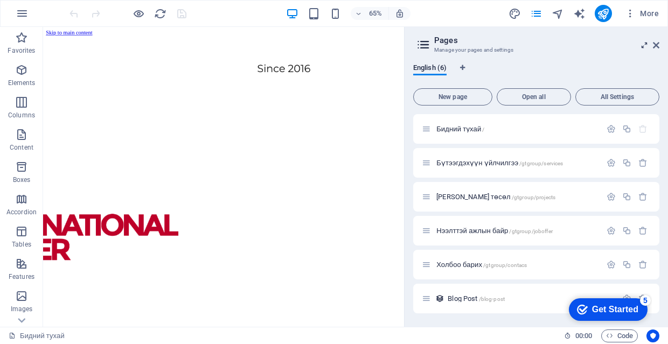
click at [644, 44] on icon at bounding box center [644, 45] width 0 height 9
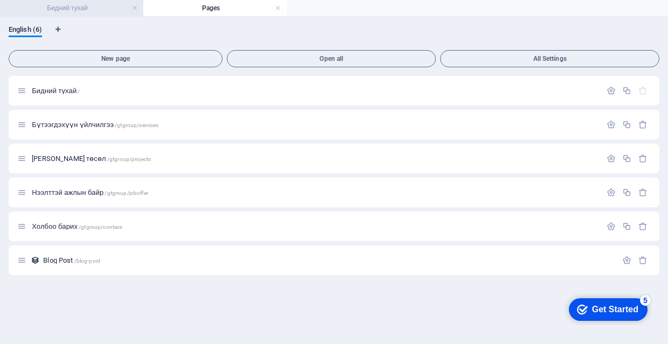
click at [64, 11] on h4 "Бидний тухай" at bounding box center [71, 8] width 143 height 12
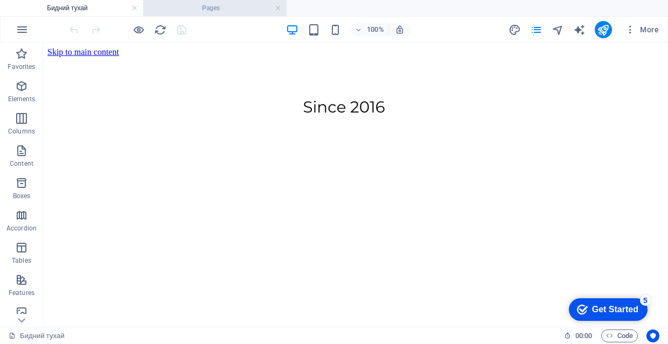
click at [196, 8] on h4 "Pages" at bounding box center [214, 8] width 143 height 12
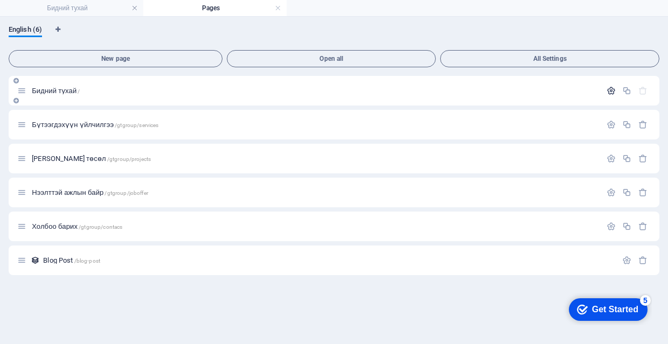
click at [611, 94] on icon "button" at bounding box center [610, 90] width 9 height 9
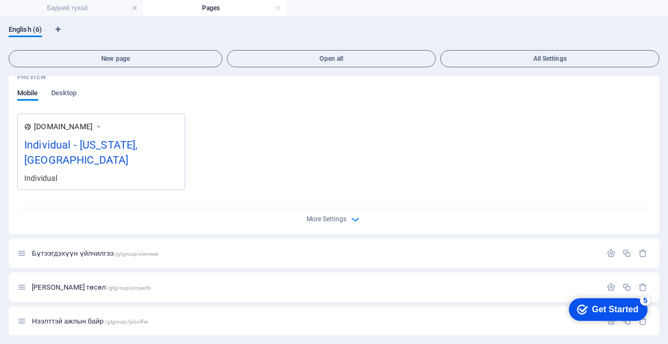
scroll to position [303, 0]
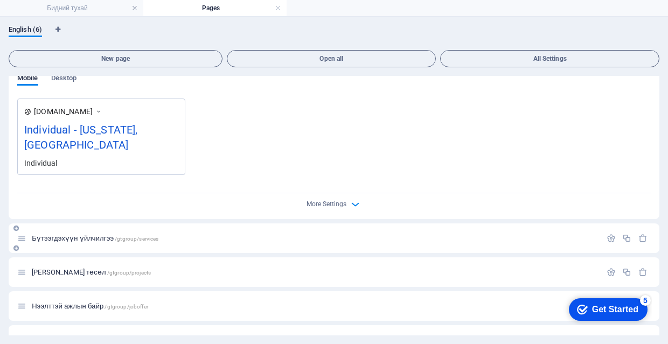
click at [95, 234] on span "Бүтээгдэхүүн үйлчилгээ /gtgroup/services" at bounding box center [95, 238] width 127 height 8
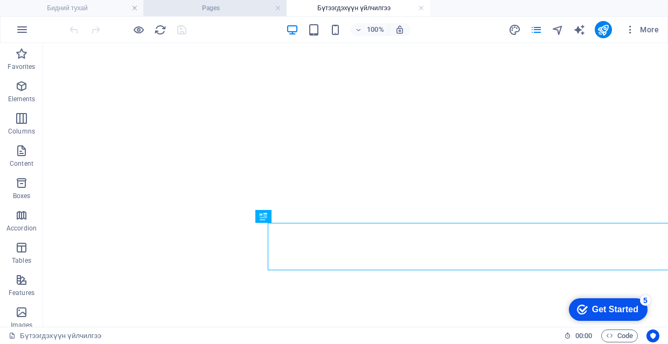
click at [242, 2] on h4 "Pages" at bounding box center [214, 8] width 143 height 12
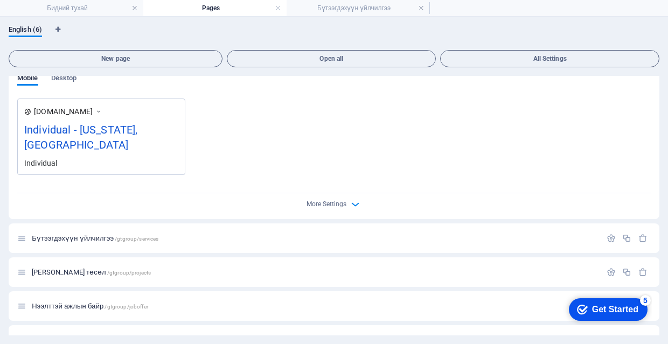
click at [242, 12] on h4 "Pages" at bounding box center [214, 8] width 143 height 12
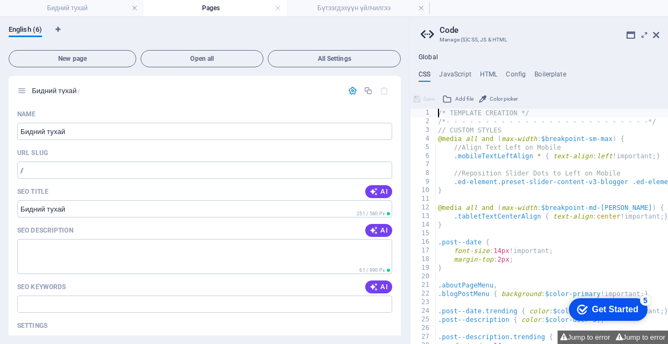
scroll to position [0, 0]
click at [94, 11] on h4 "Бидний тухай" at bounding box center [71, 8] width 143 height 12
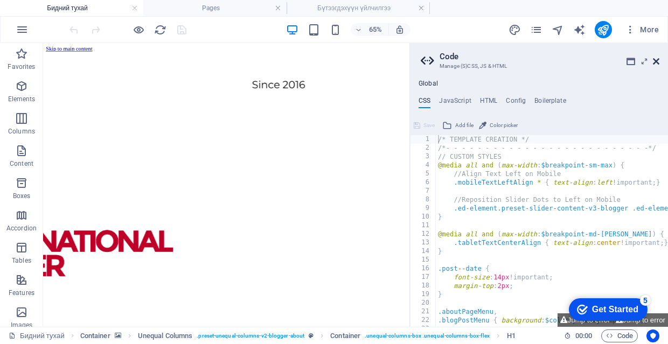
click at [658, 58] on icon at bounding box center [655, 61] width 6 height 9
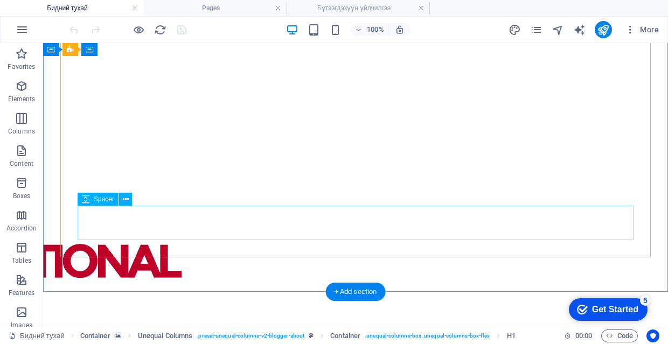
scroll to position [86, 0]
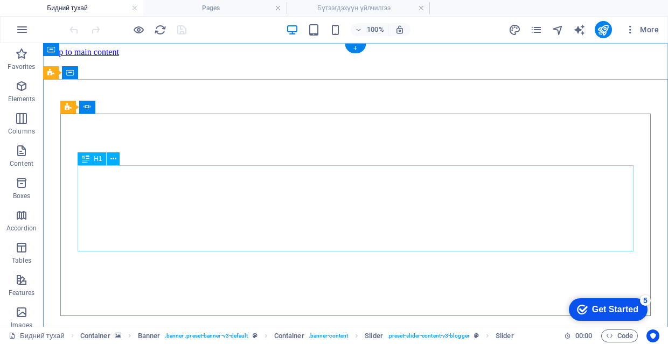
scroll to position [0, 0]
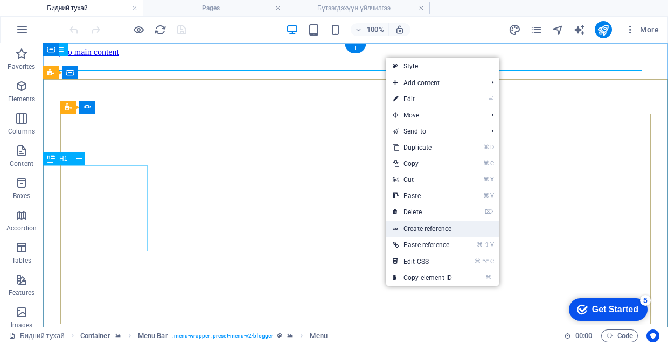
click at [461, 228] on link "Create reference" at bounding box center [442, 229] width 113 height 16
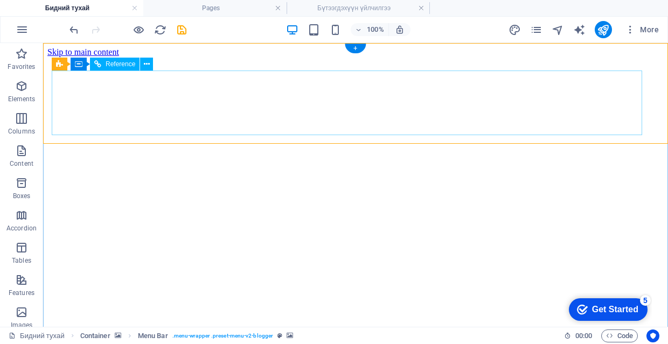
drag, startPoint x: 99, startPoint y: 95, endPoint x: 150, endPoint y: 134, distance: 63.7
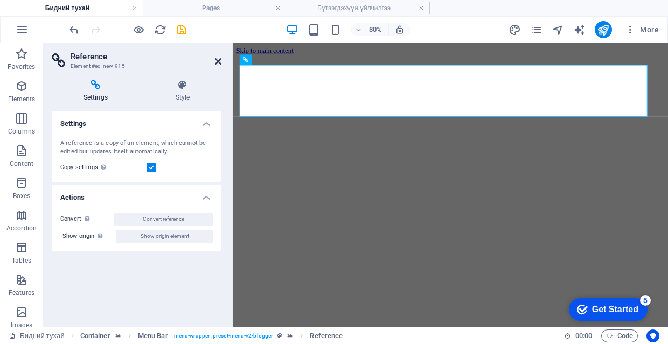
click at [218, 61] on icon at bounding box center [218, 61] width 6 height 9
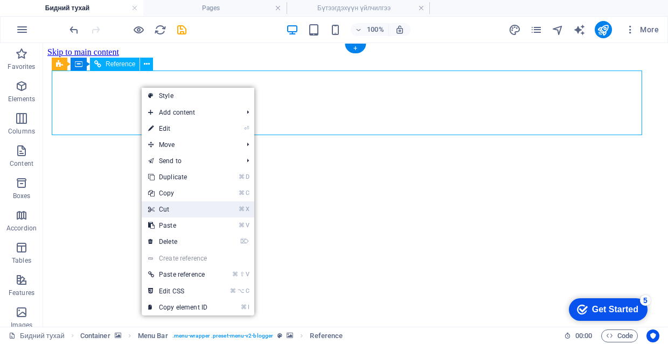
click at [179, 206] on link "⌘ X Cut" at bounding box center [178, 209] width 72 height 16
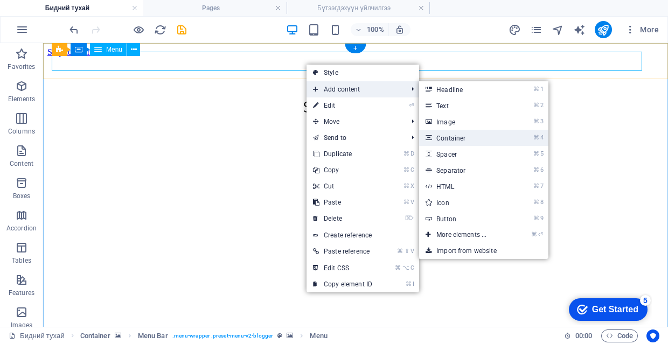
click at [479, 136] on link "⌘ 4 Container" at bounding box center [463, 138] width 89 height 16
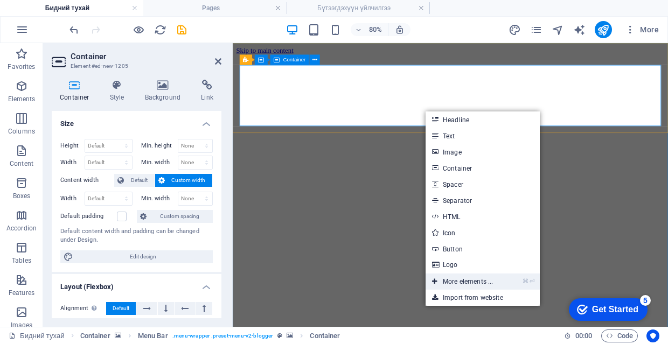
click at [476, 275] on link "⌘ ⏎ More elements ..." at bounding box center [462, 281] width 74 height 16
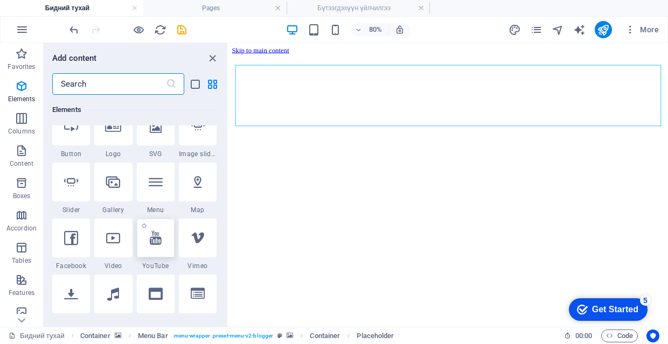
scroll to position [201, 0]
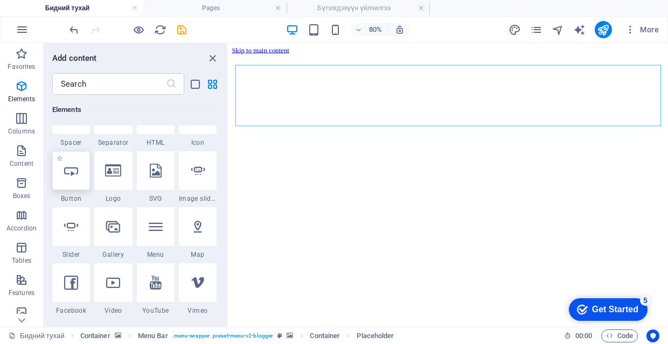
click at [75, 170] on icon at bounding box center [71, 171] width 14 height 14
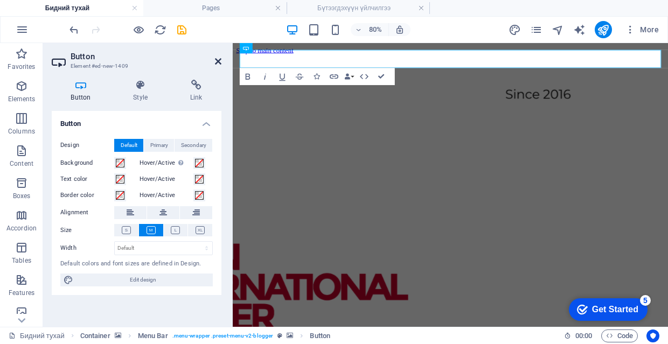
click at [215, 65] on icon at bounding box center [218, 61] width 6 height 9
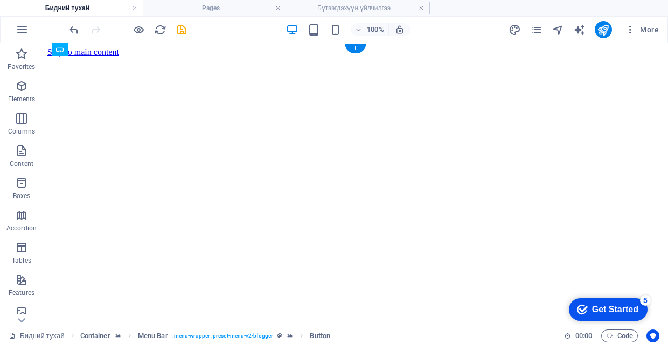
drag, startPoint x: 408, startPoint y: 67, endPoint x: 396, endPoint y: 142, distance: 75.7
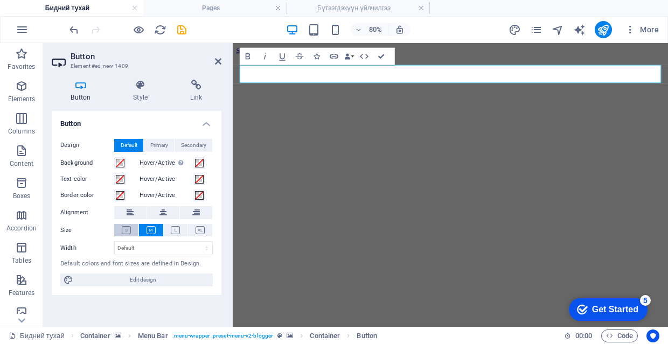
click at [127, 229] on icon at bounding box center [126, 230] width 9 height 8
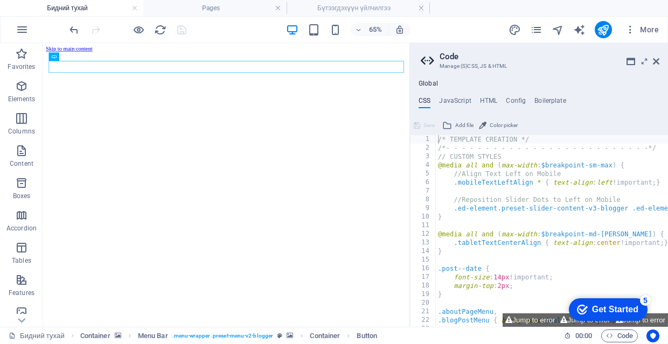
click at [99, 11] on h4 "Бидний тухай" at bounding box center [71, 8] width 143 height 12
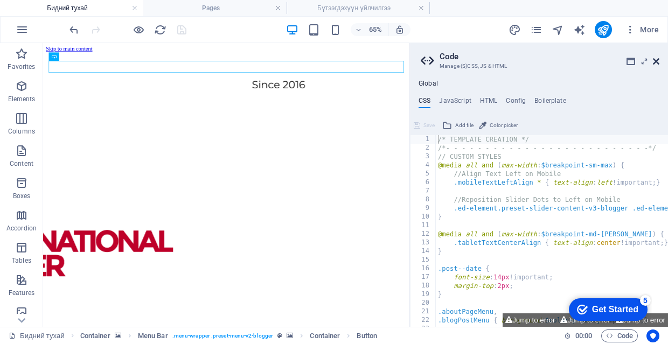
click at [655, 61] on icon at bounding box center [655, 61] width 6 height 9
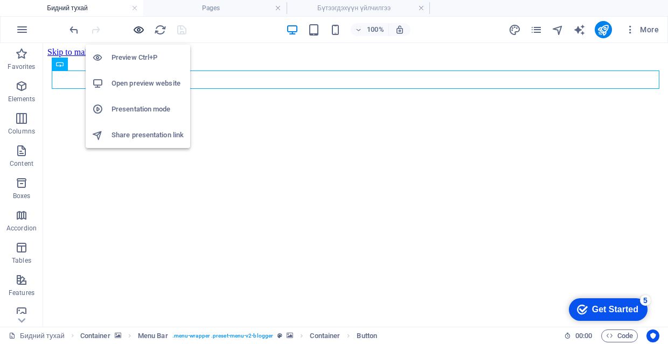
click at [0, 0] on icon "button" at bounding box center [0, 0] width 0 height 0
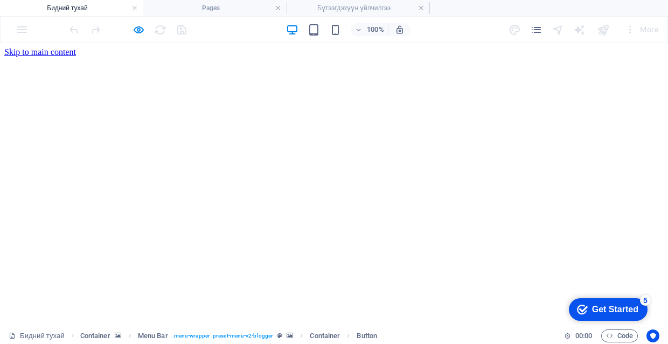
click at [78, 6] on h4 "Бидний тухай" at bounding box center [71, 8] width 143 height 12
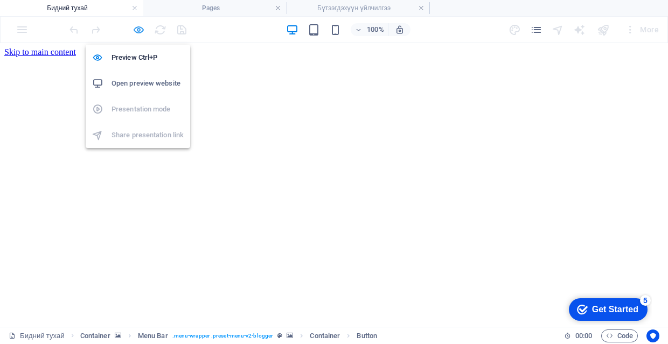
click at [0, 0] on icon "button" at bounding box center [0, 0] width 0 height 0
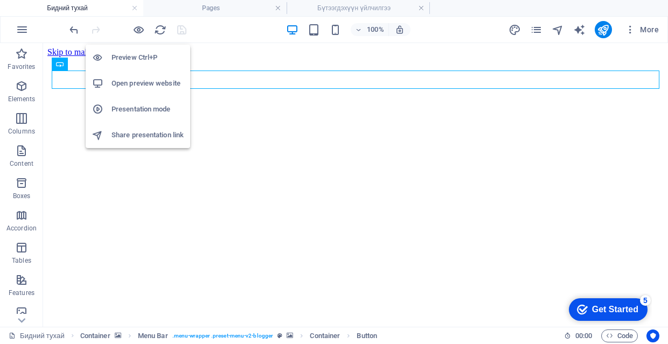
click at [150, 55] on h6 "Preview Ctrl+P" at bounding box center [147, 57] width 72 height 13
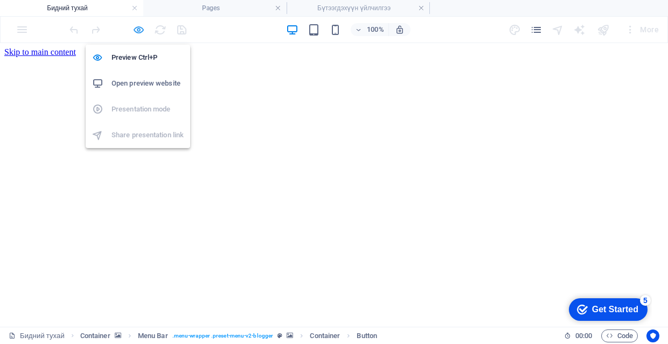
click at [0, 0] on icon "button" at bounding box center [0, 0] width 0 height 0
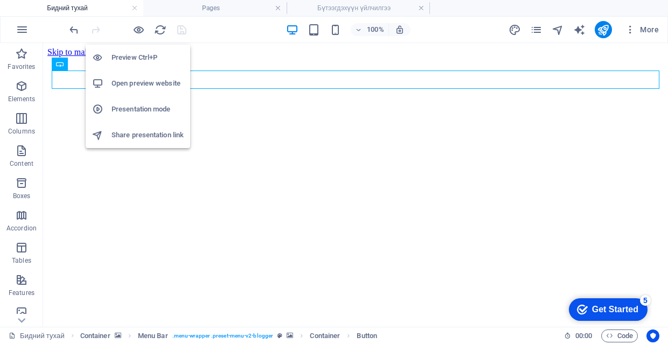
click at [140, 57] on h6 "Preview Ctrl+P" at bounding box center [147, 57] width 72 height 13
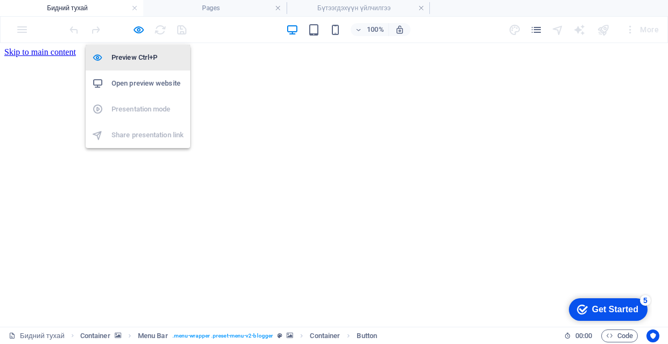
click at [140, 57] on h6 "Preview Ctrl+P" at bounding box center [147, 57] width 72 height 13
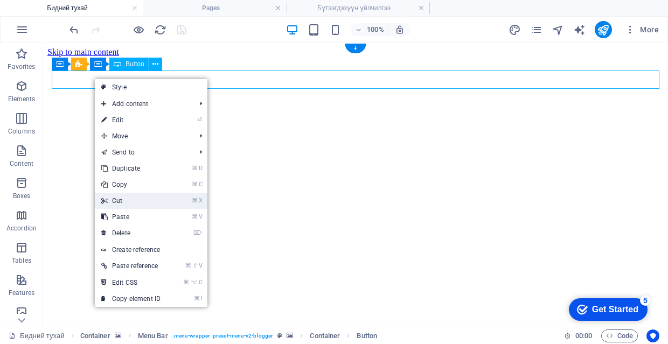
click at [152, 203] on link "⌘ X Cut" at bounding box center [131, 201] width 72 height 16
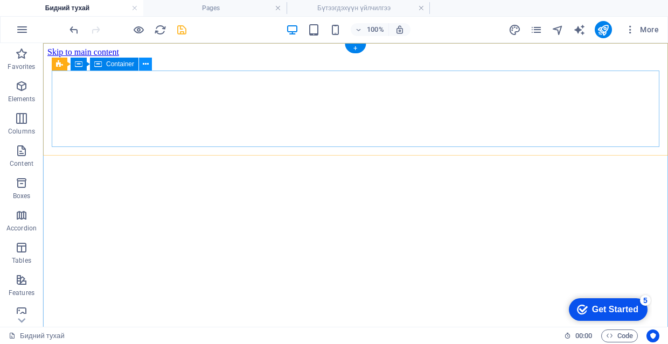
click at [143, 64] on icon at bounding box center [146, 64] width 6 height 11
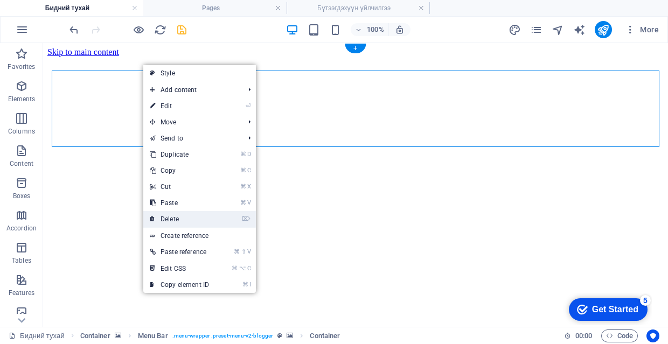
click at [188, 221] on link "⌦ Delete" at bounding box center [179, 219] width 72 height 16
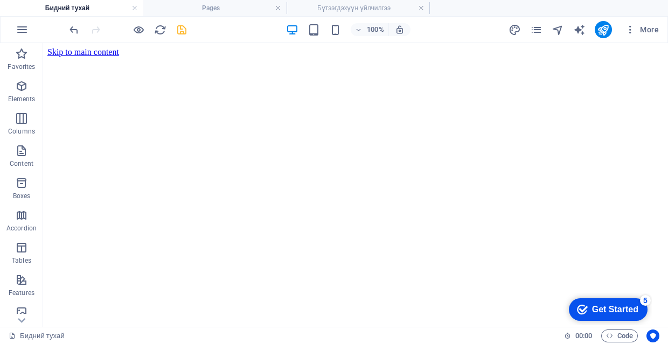
click at [482, 14] on ul "Бидний тухай Pages Бүтээгдэхүүн үйлчилгээ" at bounding box center [334, 8] width 668 height 16
click at [628, 31] on icon "button" at bounding box center [629, 29] width 11 height 11
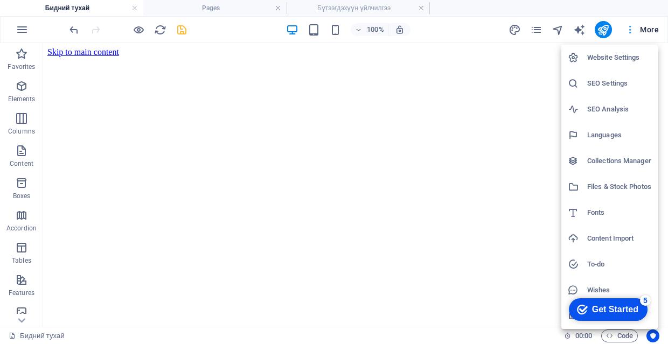
click at [628, 31] on div at bounding box center [334, 172] width 668 height 344
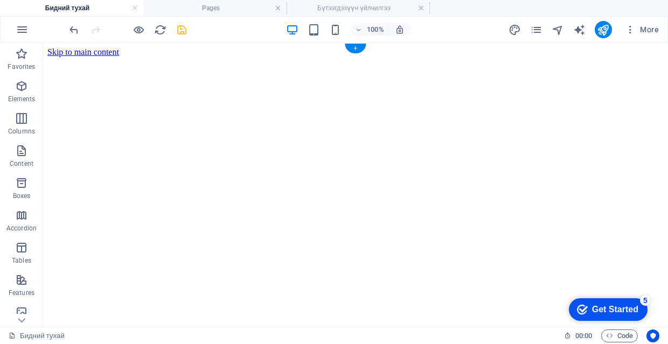
scroll to position [0, 0]
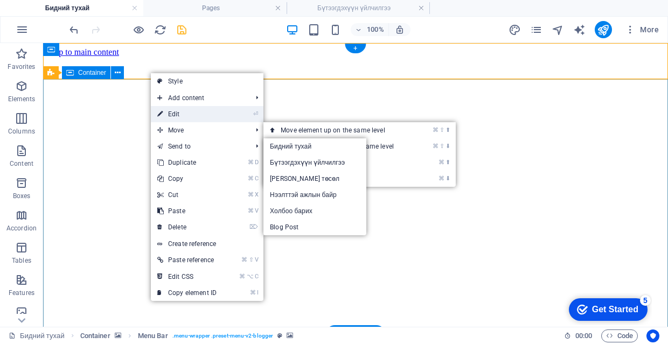
click at [217, 116] on link "⏎ Edit" at bounding box center [187, 114] width 72 height 16
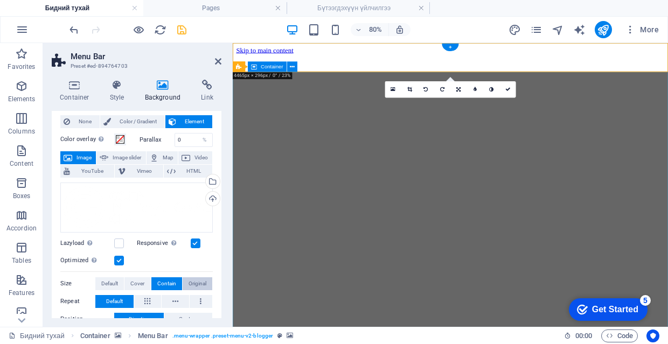
scroll to position [34, 0]
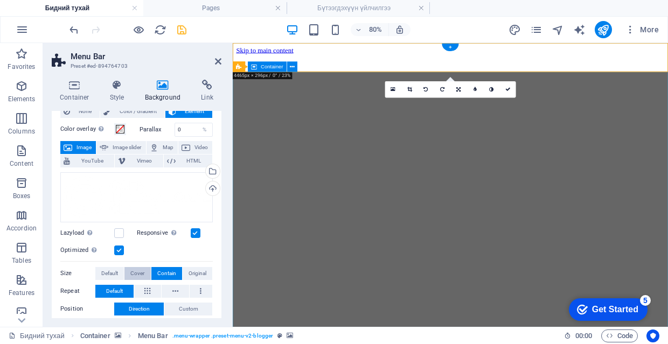
click at [132, 271] on span "Cover" at bounding box center [137, 273] width 14 height 13
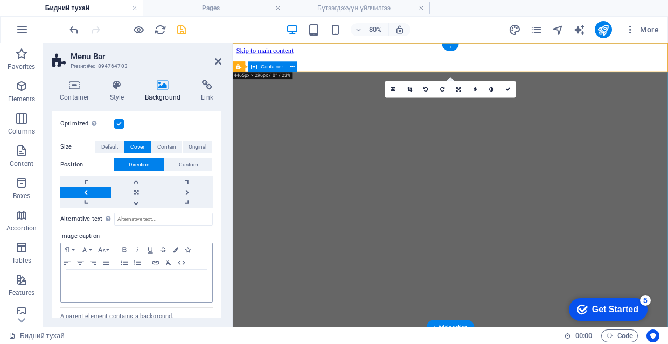
scroll to position [136, 0]
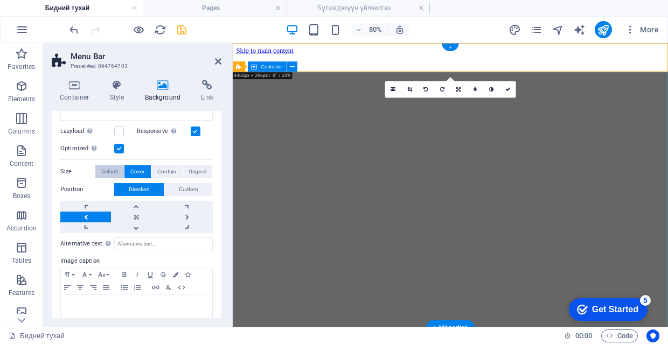
click at [119, 167] on button "Default" at bounding box center [109, 171] width 29 height 13
click at [164, 171] on span "Contain" at bounding box center [166, 171] width 19 height 13
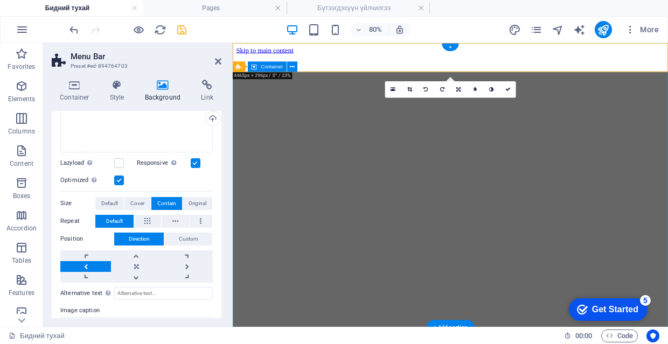
scroll to position [99, 0]
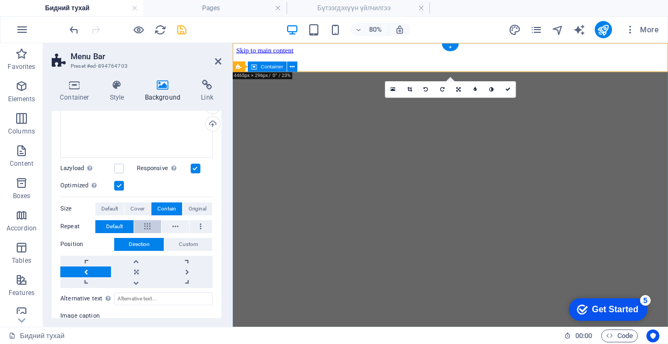
click at [157, 222] on button at bounding box center [147, 226] width 27 height 13
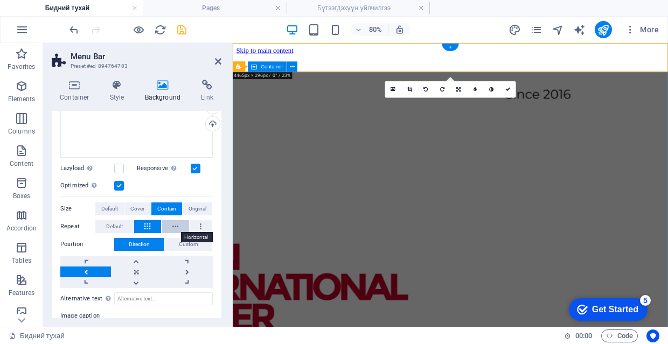
click at [177, 229] on icon at bounding box center [175, 226] width 6 height 13
click at [201, 226] on button at bounding box center [200, 226] width 23 height 13
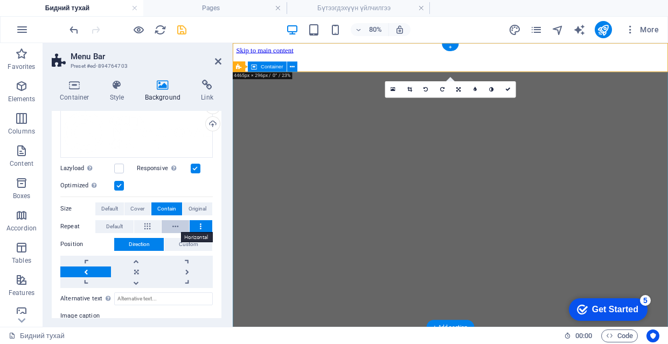
click at [178, 228] on button at bounding box center [174, 226] width 27 height 13
click at [122, 225] on span "Default" at bounding box center [114, 226] width 17 height 13
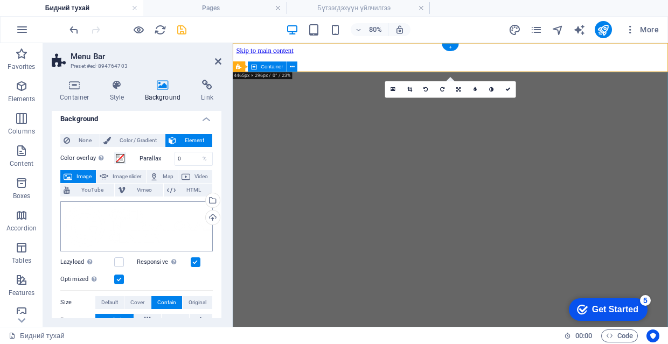
scroll to position [0, 0]
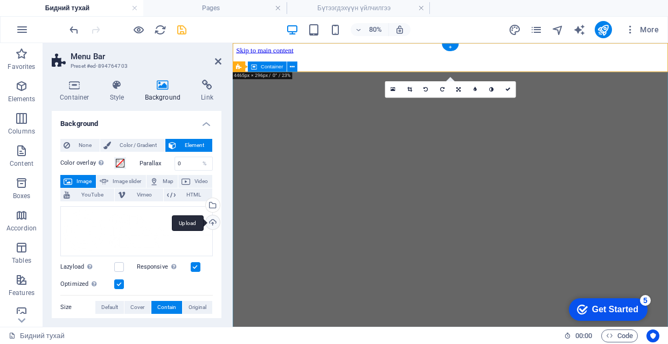
click at [210, 217] on div "Upload" at bounding box center [211, 223] width 16 height 16
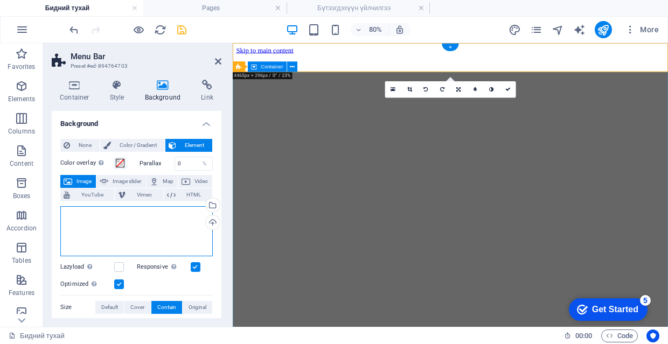
click at [141, 229] on div "Drag files here, click to choose files or select files from Files or our free s…" at bounding box center [136, 231] width 152 height 50
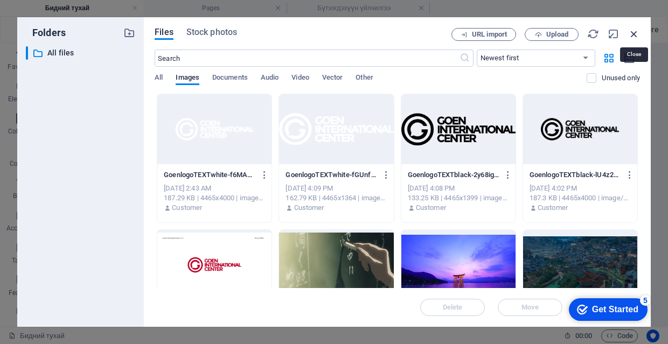
click at [637, 32] on icon "button" at bounding box center [634, 34] width 12 height 12
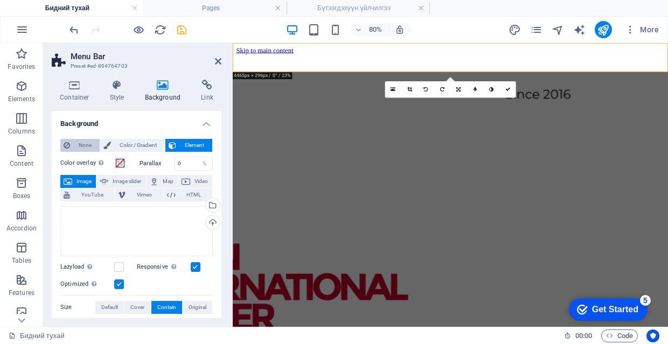
click at [80, 145] on span "None" at bounding box center [84, 145] width 23 height 13
